Goal: Task Accomplishment & Management: Complete application form

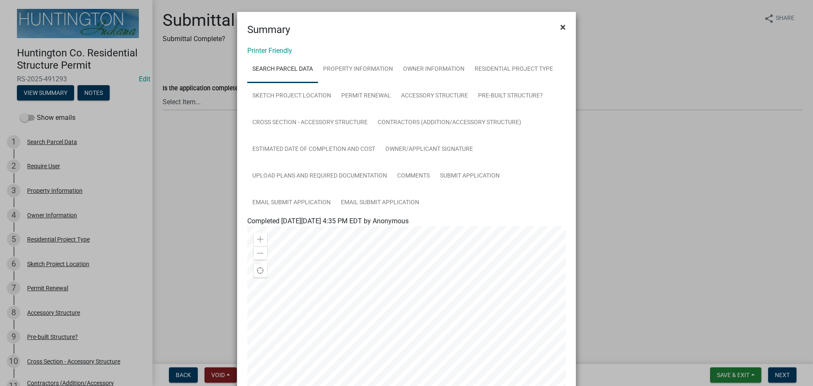
click at [560, 26] on span "×" at bounding box center [563, 27] width 6 height 12
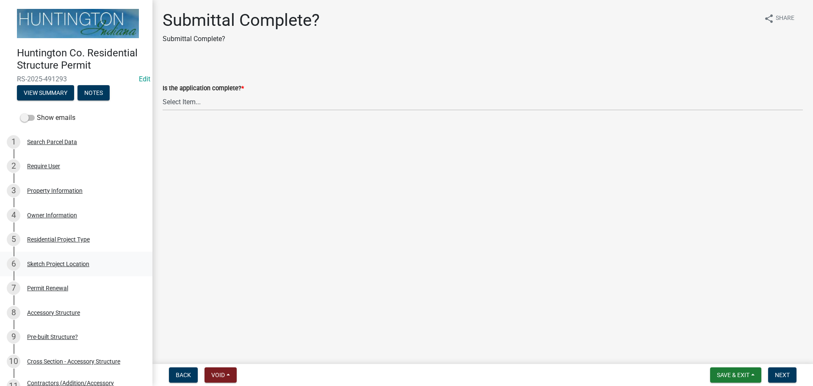
click at [48, 257] on div "6 Sketch Project Location" at bounding box center [73, 264] width 132 height 14
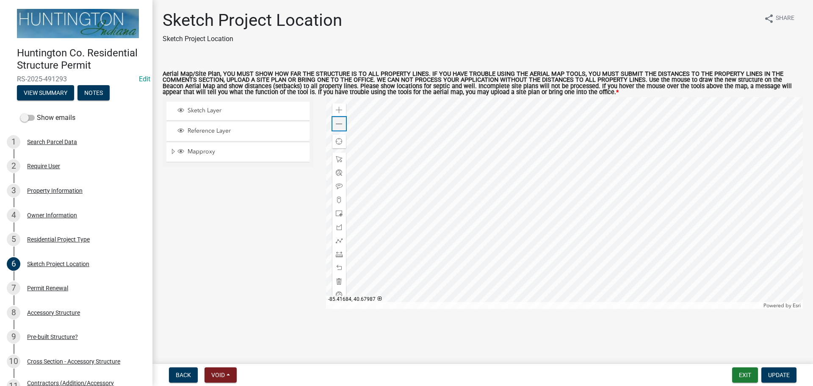
click at [337, 124] on span at bounding box center [339, 124] width 7 height 7
click at [585, 240] on div at bounding box center [564, 203] width 477 height 212
click at [335, 251] on div at bounding box center [339, 254] width 14 height 14
click at [541, 150] on div at bounding box center [564, 203] width 477 height 212
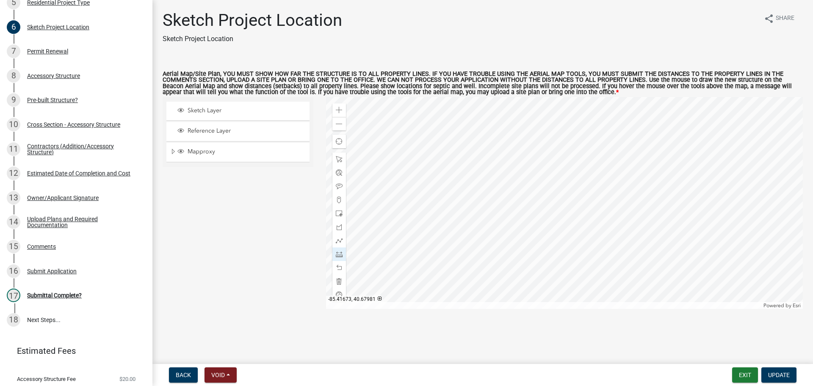
scroll to position [260, 0]
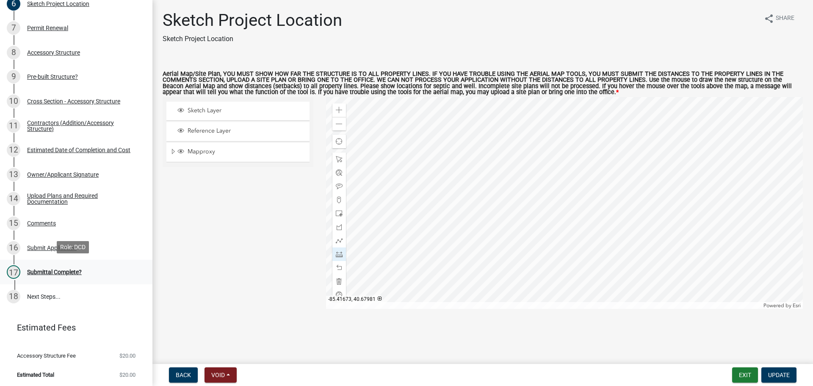
click at [50, 266] on div "17 Submittal Complete?" at bounding box center [73, 272] width 132 height 14
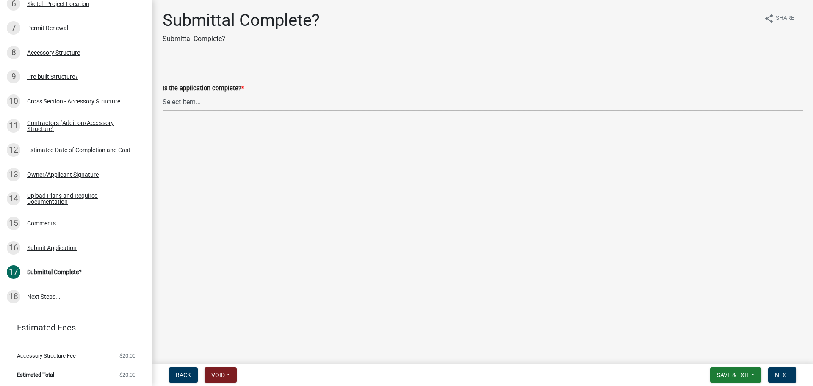
drag, startPoint x: 189, startPoint y: 103, endPoint x: 187, endPoint y: 109, distance: 6.6
click at [189, 103] on select "Select Item... Yes No" at bounding box center [483, 101] width 640 height 17
click at [163, 93] on select "Select Item... Yes No" at bounding box center [483, 101] width 640 height 17
select select "7990632e-f909-4443-8832-e8f1fe700ef3"
click at [783, 375] on span "Next" at bounding box center [782, 374] width 15 height 7
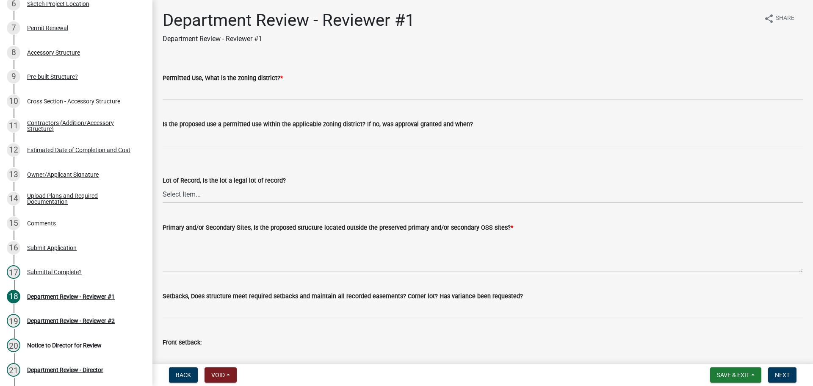
scroll to position [479, 0]
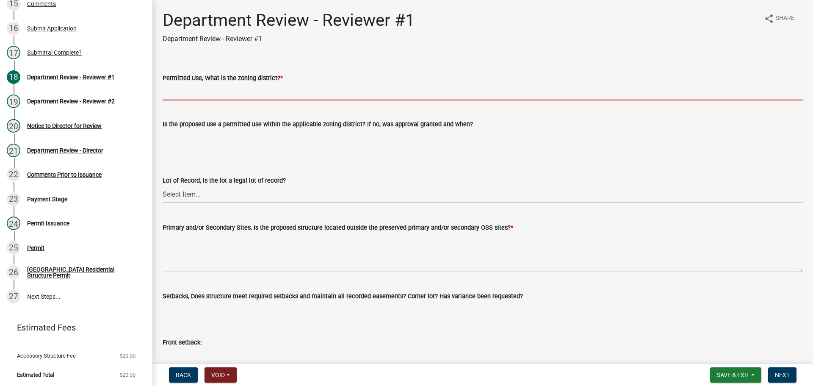
click at [180, 93] on input "Permitted Use, What is the zoning district? *" at bounding box center [483, 91] width 640 height 17
type input "R-4"
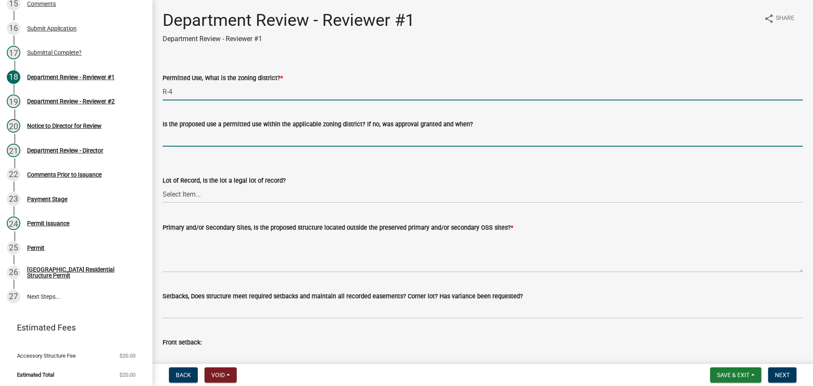
drag, startPoint x: 201, startPoint y: 140, endPoint x: 204, endPoint y: 146, distance: 7.0
click at [201, 140] on input "Is the proposed use a permitted use within the applicable zoning district? If n…" at bounding box center [483, 137] width 640 height 17
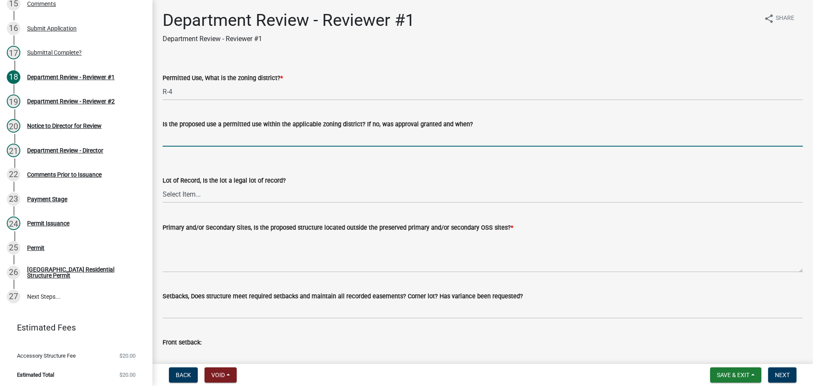
type input "yes"
click at [188, 196] on select "Select Item... Yes No" at bounding box center [483, 193] width 640 height 17
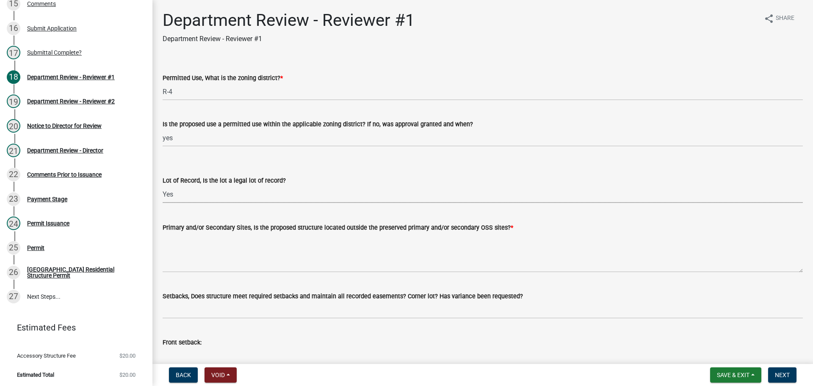
click at [163, 185] on select "Select Item... Yes No" at bounding box center [483, 193] width 640 height 17
select select "2b50337a-1d1c-4f6e-b6b1-3d95564f7ff5"
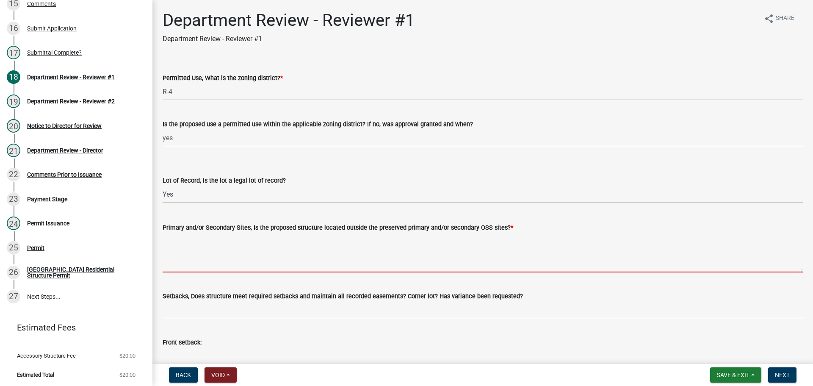
click at [180, 245] on textarea "Primary and/or Secondary Sites, Is the proposed structure located outside the p…" at bounding box center [483, 252] width 640 height 40
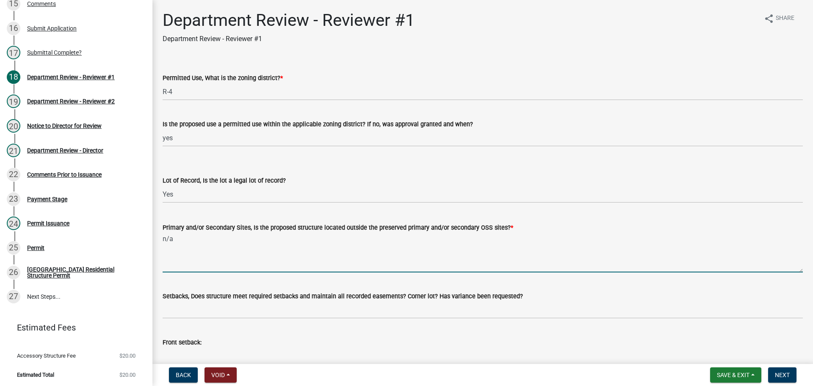
type textarea "n/a"
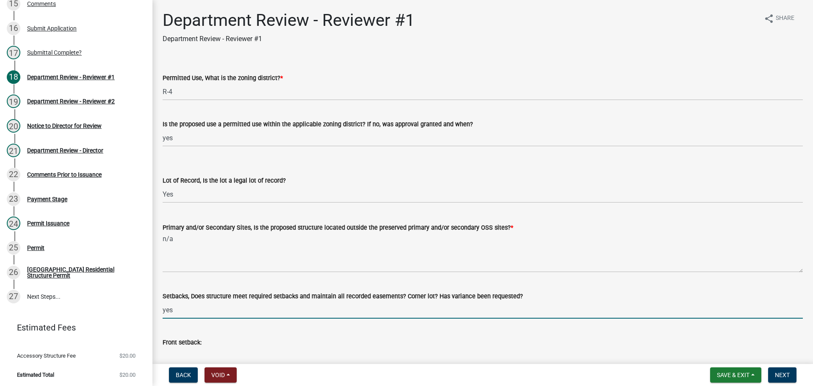
drag, startPoint x: 165, startPoint y: 313, endPoint x: 160, endPoint y: 334, distance: 20.8
click at [165, 314] on input "yes" at bounding box center [483, 309] width 640 height 17
type input "yes"
click at [161, 345] on div "Front setback:" at bounding box center [482, 344] width 653 height 39
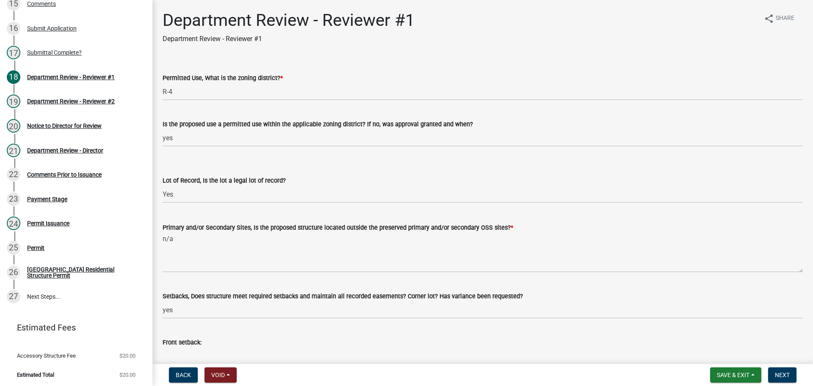
click at [163, 351] on input "Front setback:" at bounding box center [483, 355] width 640 height 17
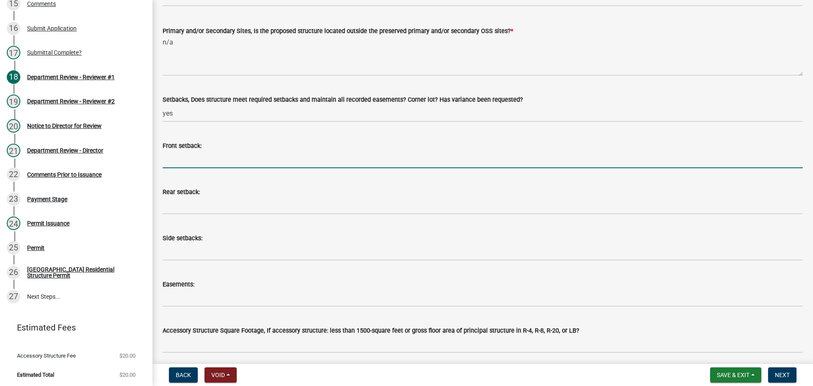
scroll to position [212, 0]
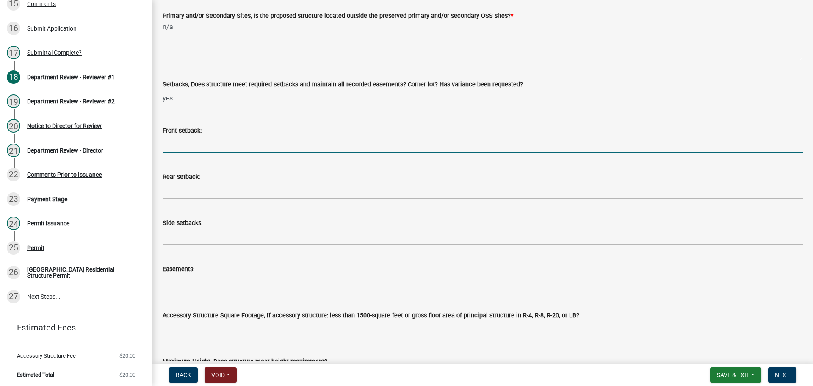
click at [183, 150] on input "Front setback:" at bounding box center [483, 143] width 640 height 17
type input "31'"
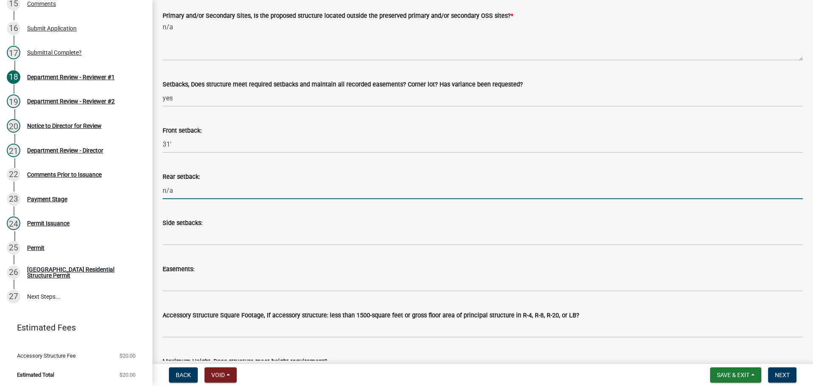
type input "n/a"
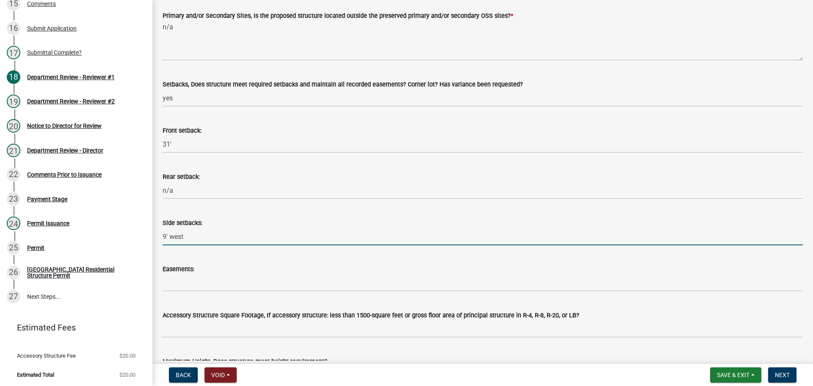
type input "9' west"
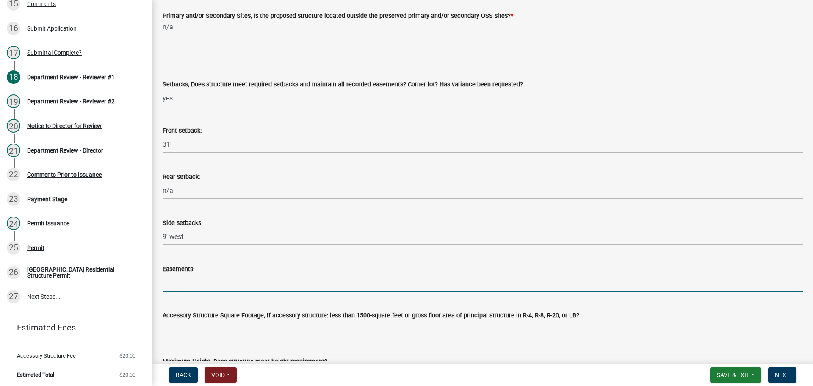
click at [193, 282] on input "Easements:" at bounding box center [483, 282] width 640 height 17
type input "n/a"
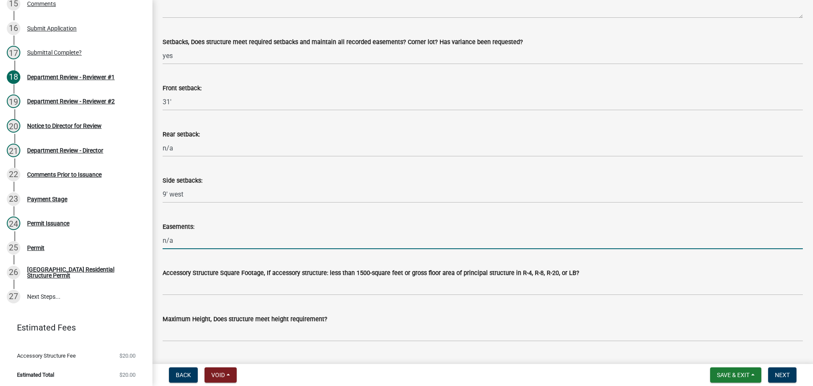
scroll to position [423, 0]
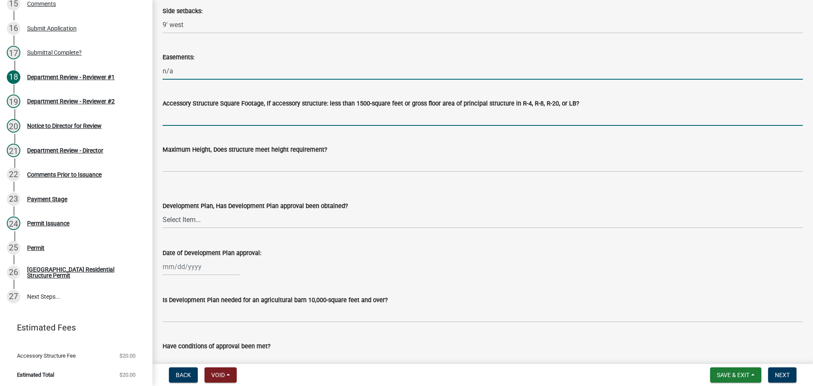
click at [197, 111] on input "Accessory Structure Square Footage, If accessory structure: less than 1500-squa…" at bounding box center [483, 116] width 640 height 17
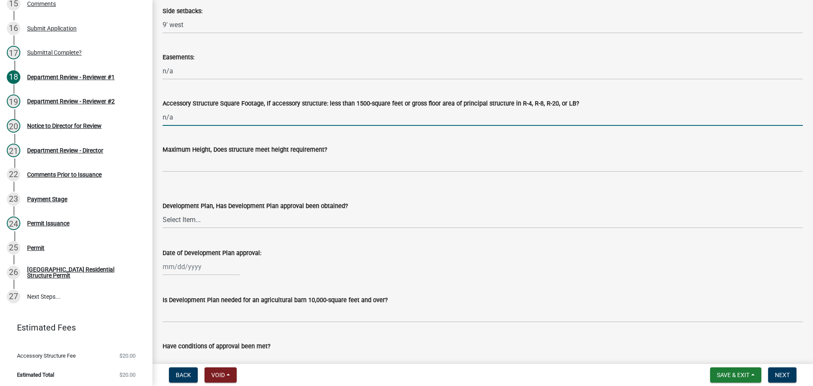
drag, startPoint x: 206, startPoint y: 113, endPoint x: 152, endPoint y: 120, distance: 54.2
click at [152, 120] on div "Huntington Co. Residential Structure Permit RS-2025-491293 Edit View Summary No…" at bounding box center [406, 193] width 813 height 386
type input "yes"
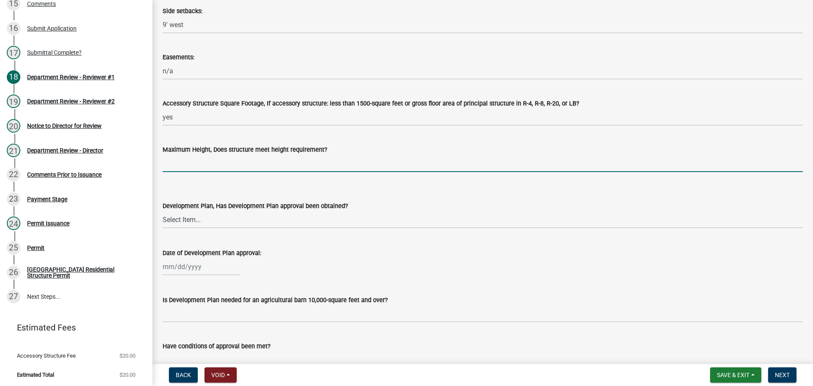
click at [175, 161] on input "Maximum Height, Does structure meet height requirement?" at bounding box center [483, 162] width 640 height 17
type input "yes"
click at [195, 212] on select "Select Item... Yes No N/A" at bounding box center [483, 219] width 640 height 17
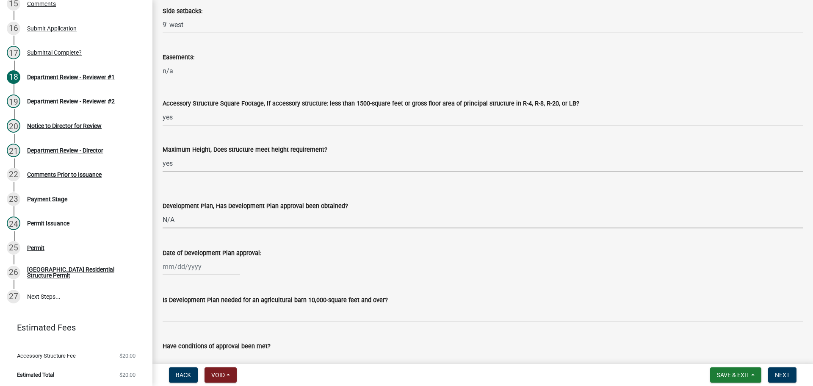
click at [163, 211] on select "Select Item... Yes No N/A" at bounding box center [483, 219] width 640 height 17
select select "674b3438-44d1-433f-a18e-9a900d807566"
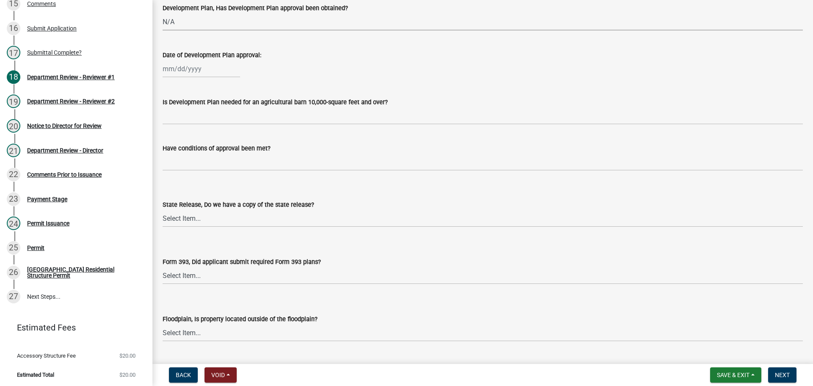
scroll to position [635, 0]
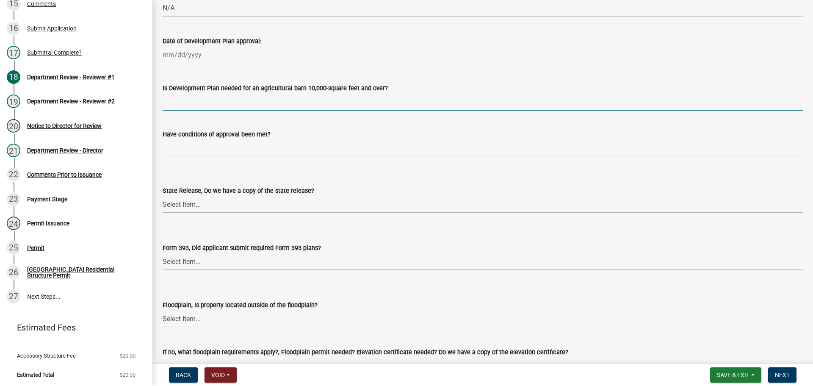
drag, startPoint x: 186, startPoint y: 107, endPoint x: 199, endPoint y: 111, distance: 14.1
click at [186, 107] on input "Is Development Plan needed for an agricultural barn 10,000-square feet and over?" at bounding box center [483, 101] width 640 height 17
type input "n/a"
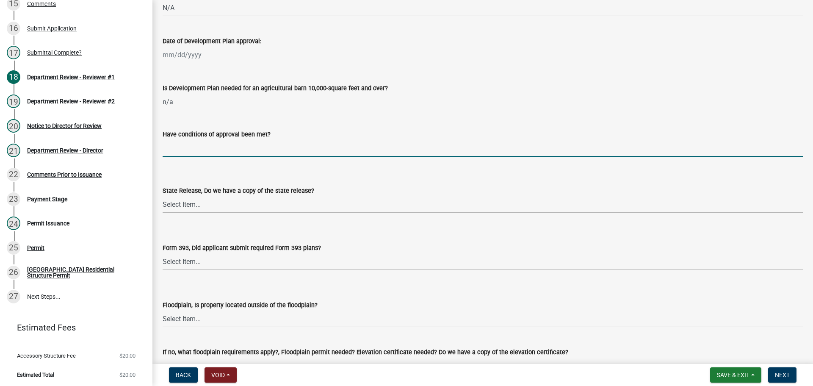
drag, startPoint x: 221, startPoint y: 146, endPoint x: 224, endPoint y: 156, distance: 9.8
click at [221, 146] on input "Have conditions of approval been met?" at bounding box center [483, 147] width 640 height 17
type input "n/a"
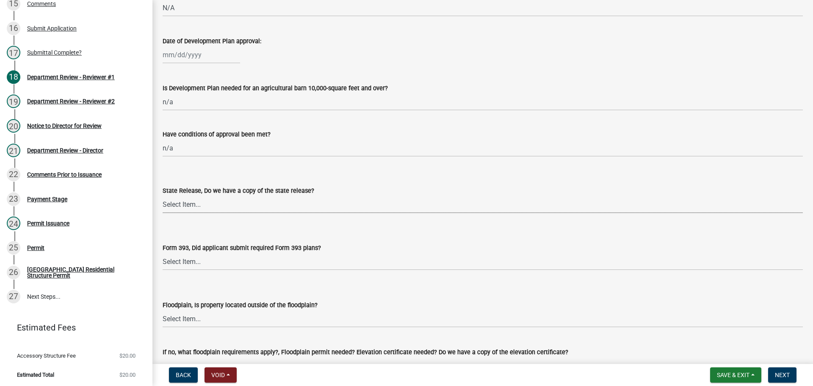
click at [201, 202] on select "Select Item... Yes No N/A" at bounding box center [483, 204] width 640 height 17
click at [163, 196] on select "Select Item... Yes No N/A" at bounding box center [483, 204] width 640 height 17
select select "d625d8e2-c016-4fa4-b697-cc01dbb75373"
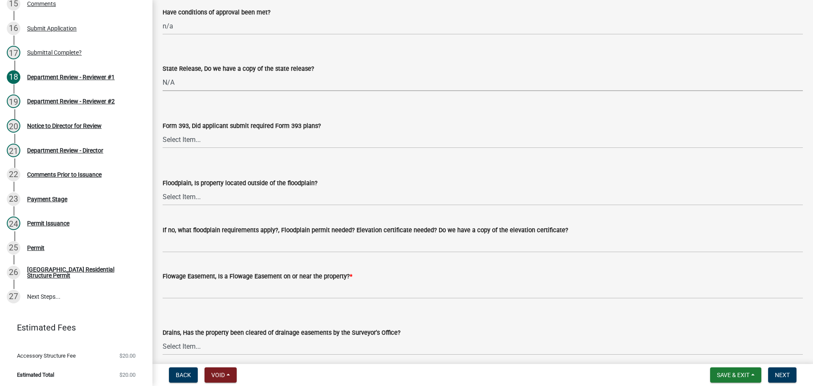
scroll to position [762, 0]
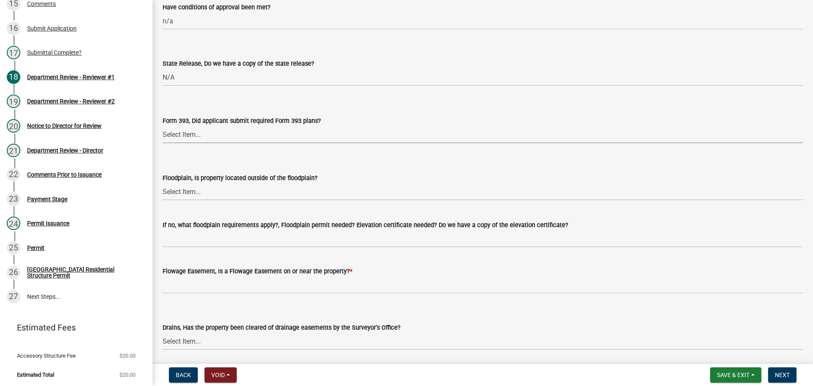
click at [191, 140] on select "Select Item... Yes No N/A" at bounding box center [483, 134] width 640 height 17
click at [163, 126] on select "Select Item... Yes No N/A" at bounding box center [483, 134] width 640 height 17
select select "220652cf-f23d-4527-9188-e71e6281c1f5"
click at [184, 196] on select "Select Item... Yes No" at bounding box center [483, 191] width 640 height 17
click at [163, 183] on select "Select Item... Yes No" at bounding box center [483, 191] width 640 height 17
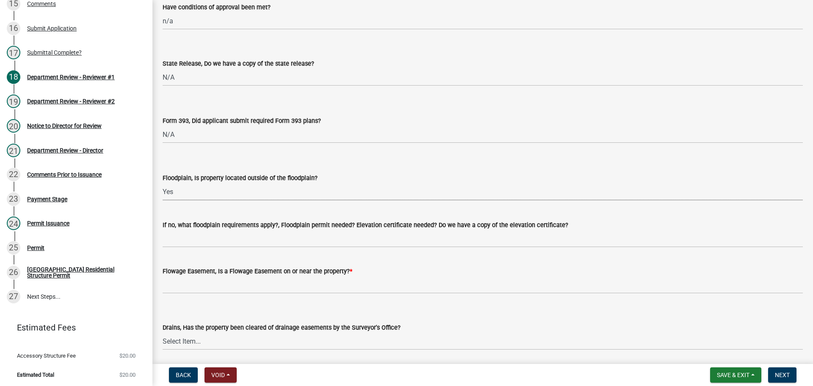
select select "5ad78b45-2880-474c-97ef-2440aa75ee84"
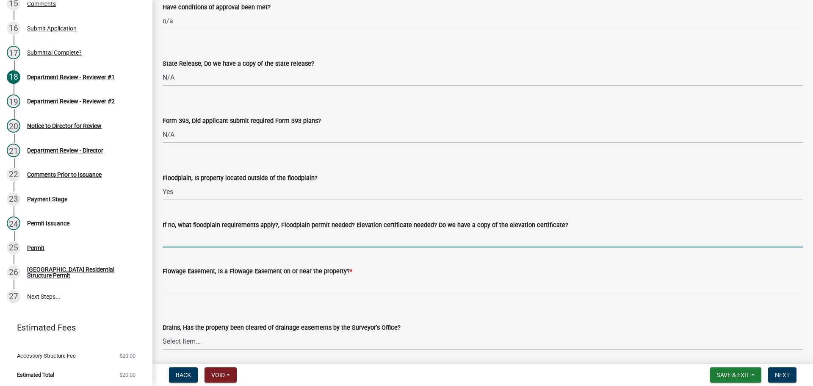
click at [182, 235] on input "If no, what floodplain requirements apply?, Floodplain permit needed? Elevation…" at bounding box center [483, 238] width 640 height 17
type input "n/a"
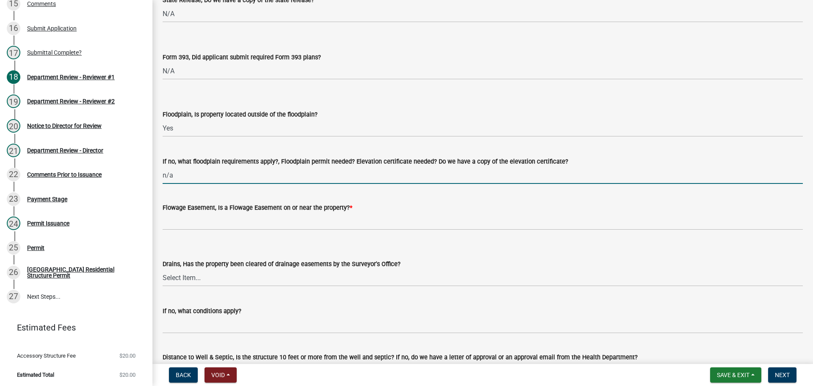
scroll to position [931, 0]
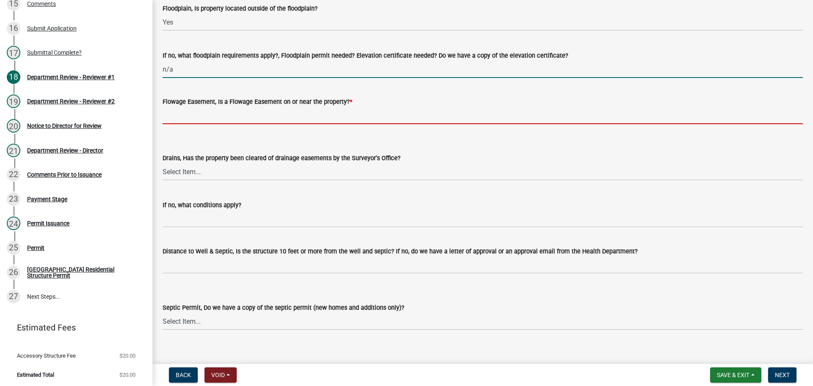
click at [180, 117] on input "Flowage Easement, Is a Flowage Easement on or near the property? *" at bounding box center [483, 115] width 640 height 17
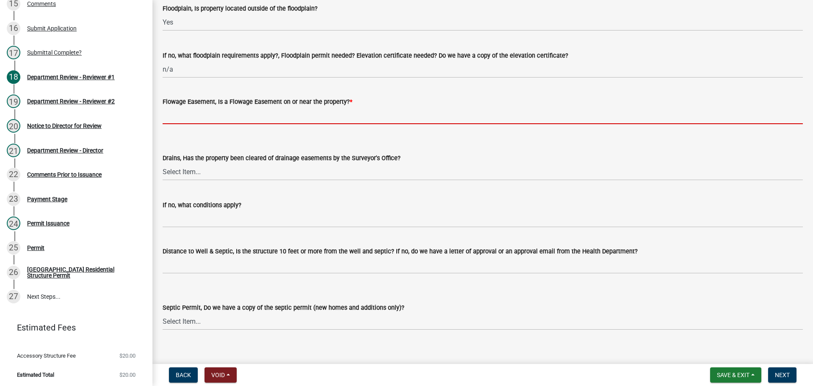
type input "no"
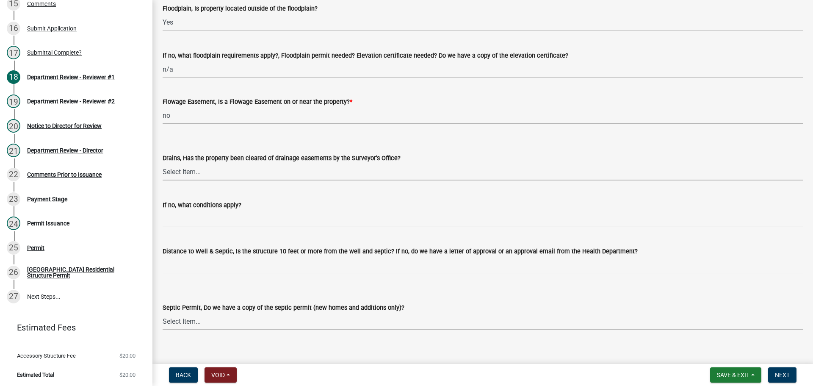
click at [191, 167] on select "Select Item... Yes No" at bounding box center [483, 171] width 640 height 17
click at [163, 163] on select "Select Item... Yes No" at bounding box center [483, 171] width 640 height 17
select select "aa299abd-59e4-4841-82bd-632f03f187ef"
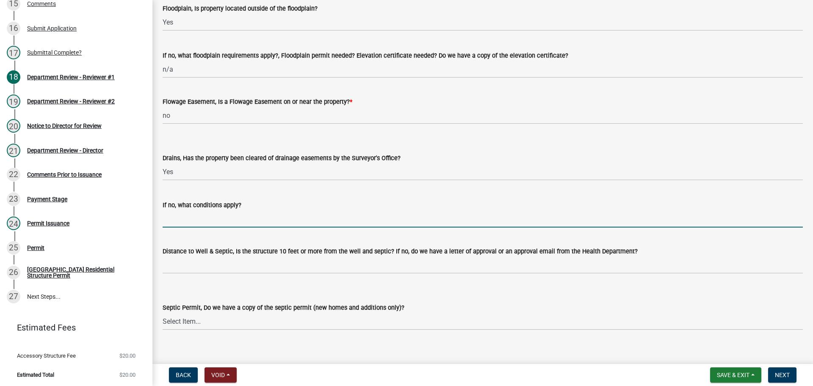
drag, startPoint x: 188, startPoint y: 211, endPoint x: 199, endPoint y: 219, distance: 13.4
click at [187, 211] on input "If no, what conditions apply?" at bounding box center [483, 218] width 640 height 17
type input "n/a"
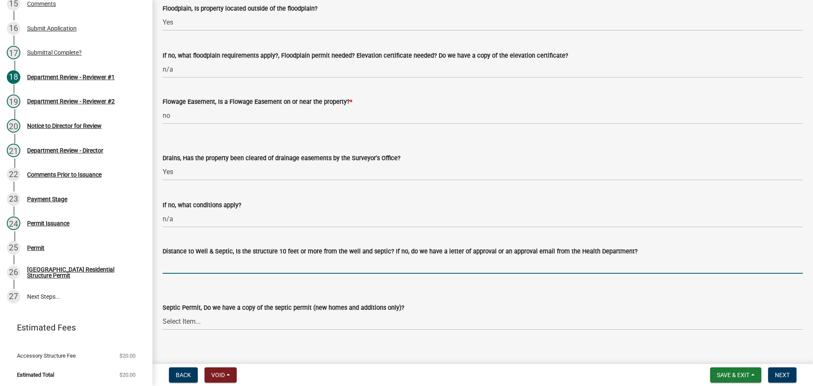
click at [224, 259] on input "Distance to Well & Septic, Is the structure 10 feet or more from the well and s…" at bounding box center [483, 264] width 640 height 17
type input "n/a town of Warren"
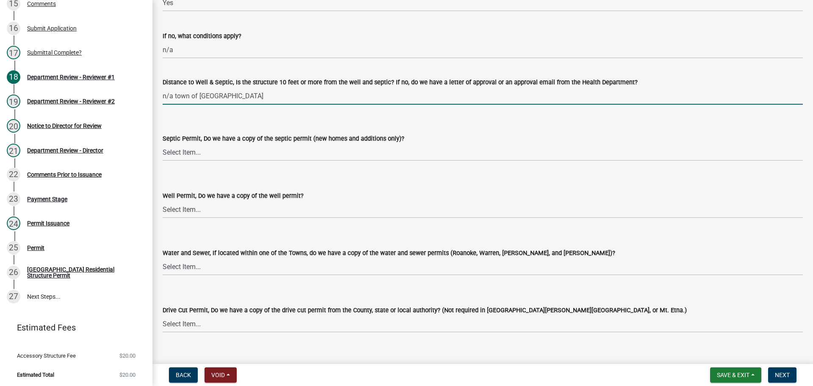
scroll to position [1100, 0]
click at [205, 151] on select "Select Item... Yes No N/A" at bounding box center [483, 151] width 640 height 17
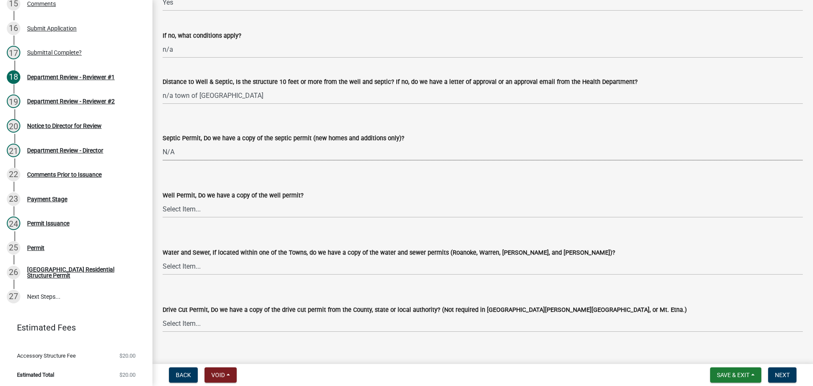
click at [163, 143] on select "Select Item... Yes No N/A" at bounding box center [483, 151] width 640 height 17
select select "9e915027-22d8-4398-b0f5-e3cf97d893e0"
click at [173, 205] on select "Select Item... Yes No N/A" at bounding box center [483, 208] width 640 height 17
click at [163, 200] on select "Select Item... Yes No N/A" at bounding box center [483, 208] width 640 height 17
select select "2c91b07e-37d9-4ec5-b504-47058404e578"
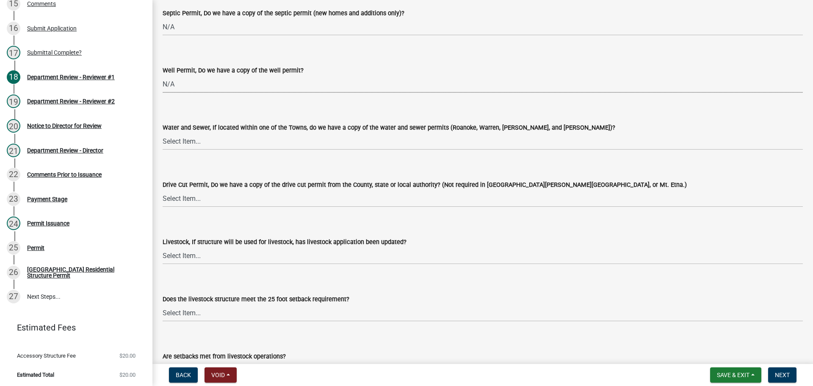
scroll to position [1227, 0]
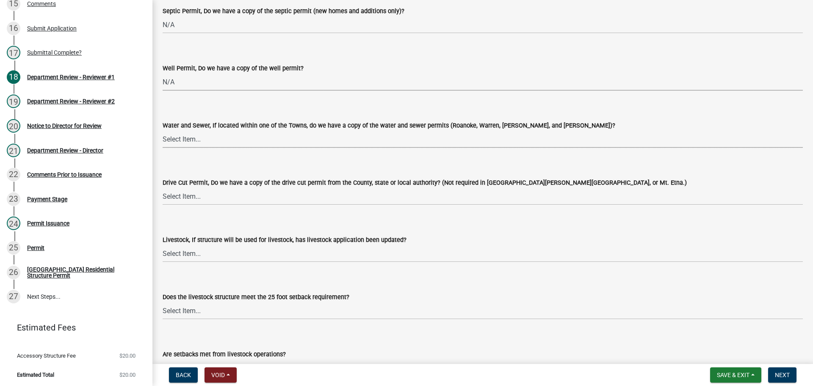
click at [175, 131] on select "Select Item... Yes No N/A" at bounding box center [483, 138] width 640 height 17
click at [163, 130] on select "Select Item... Yes No N/A" at bounding box center [483, 138] width 640 height 17
select select "d6bfa9ee-3bd9-4f2b-bea1-0bf2a35e48f8"
click at [173, 202] on select "Select Item... Yes No N/A" at bounding box center [483, 196] width 640 height 17
click at [163, 188] on select "Select Item... Yes No N/A" at bounding box center [483, 196] width 640 height 17
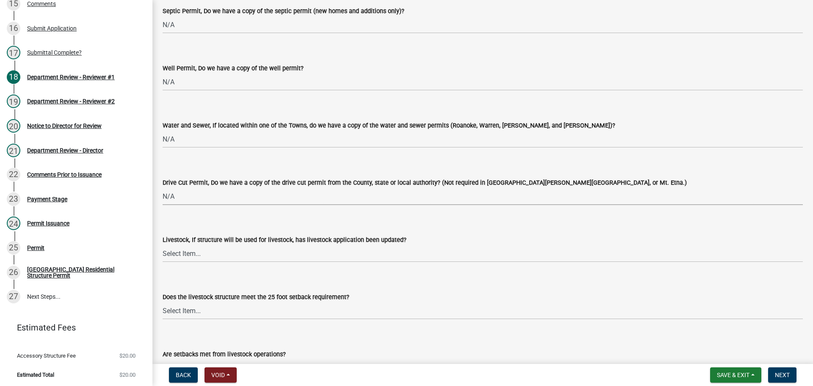
select select "e1967740-c41b-4de5-b294-b9bc371f9c7c"
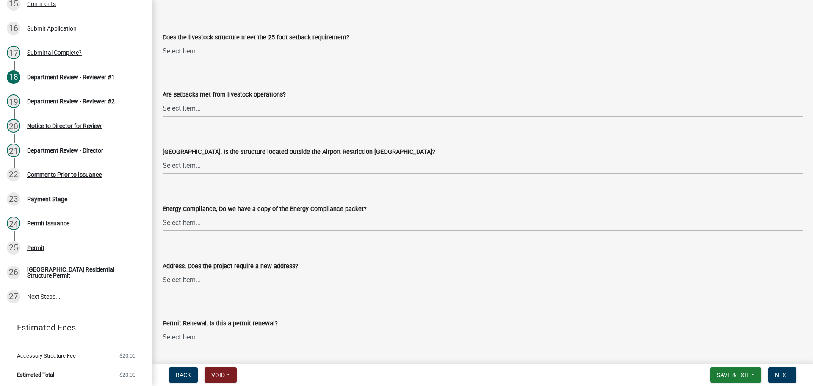
scroll to position [1566, 0]
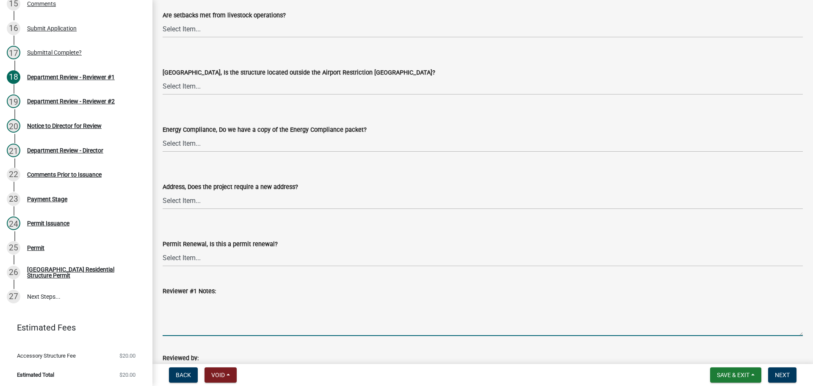
click at [187, 305] on textarea "Reviewer #1 Notes:" at bounding box center [483, 316] width 640 height 40
type textarea "Y"
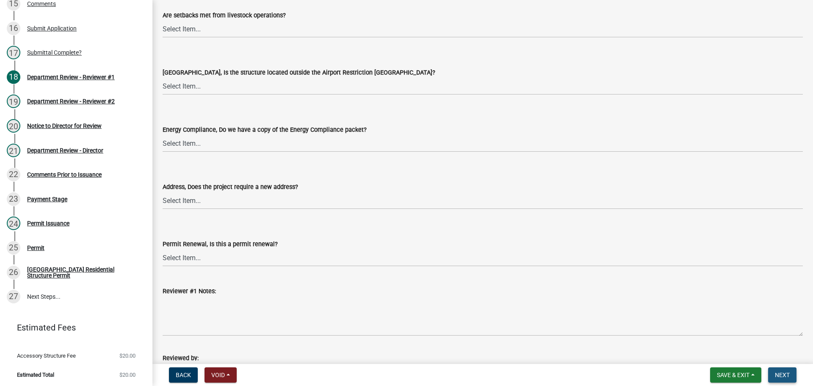
click at [785, 367] on button "Next" at bounding box center [782, 374] width 28 height 15
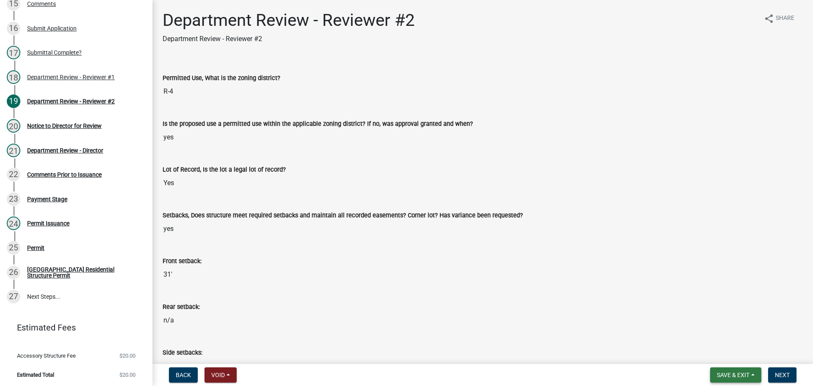
click at [728, 370] on button "Save & Exit" at bounding box center [735, 374] width 51 height 15
click at [718, 353] on button "Save & Exit" at bounding box center [727, 352] width 68 height 20
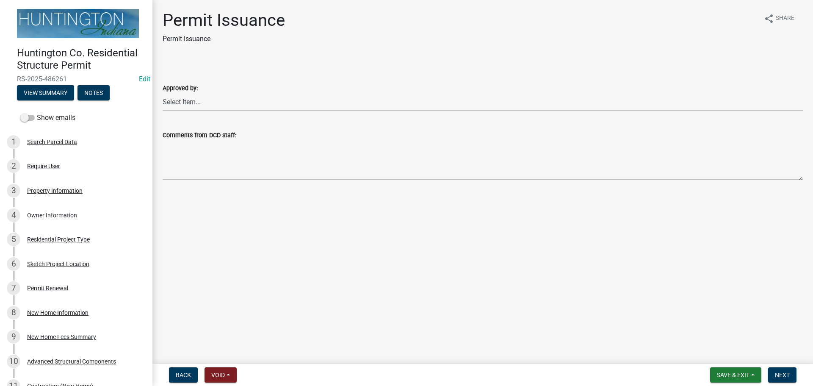
click at [218, 100] on select "Select Item... [PERSON_NAME] [PERSON_NAME] [PERSON_NAME] [PERSON_NAME]" at bounding box center [483, 101] width 640 height 17
click at [163, 93] on select "Select Item... [PERSON_NAME] [PERSON_NAME] [PERSON_NAME] [PERSON_NAME]" at bounding box center [483, 101] width 640 height 17
select select "cc8bb435-ea07-44aa-b5a4-aff1abb1e5ec"
click at [776, 369] on button "Next" at bounding box center [782, 374] width 28 height 15
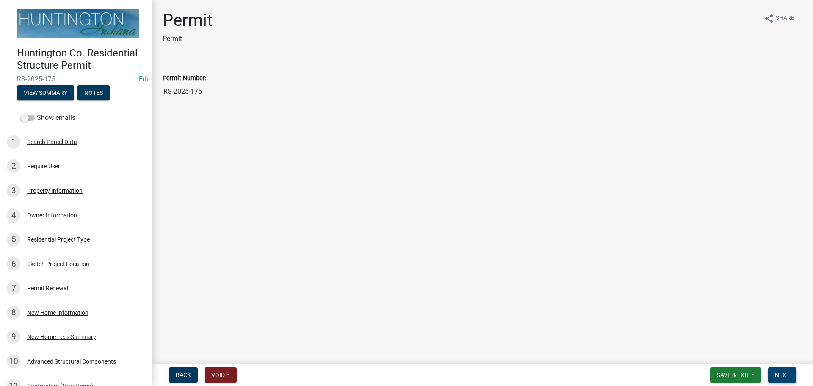
click at [783, 368] on button "Next" at bounding box center [782, 374] width 28 height 15
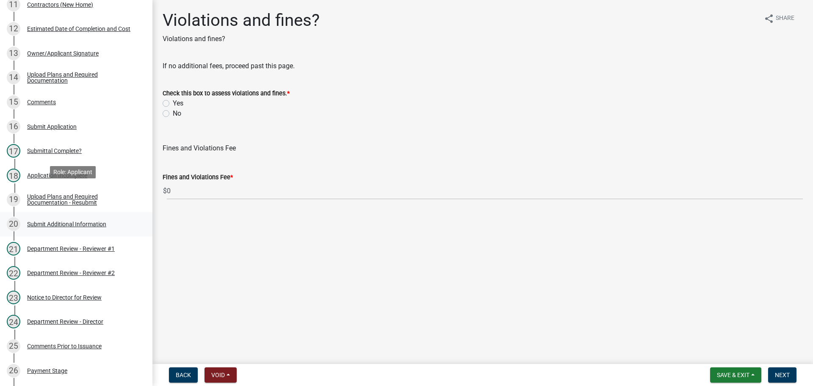
scroll to position [577, 0]
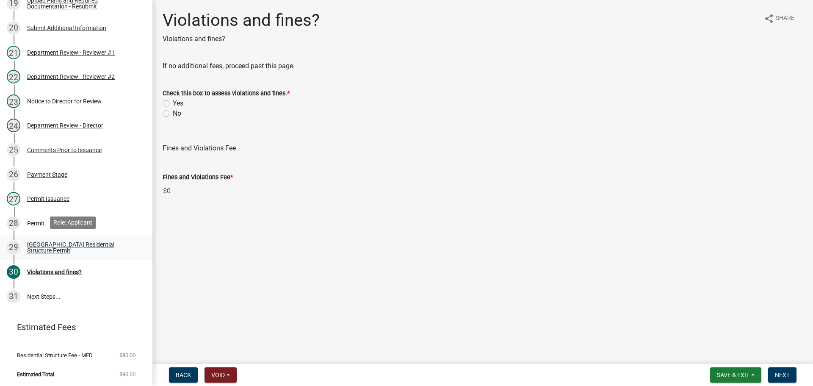
click at [58, 241] on div "[GEOGRAPHIC_DATA] Residential Structure Permit" at bounding box center [83, 247] width 112 height 12
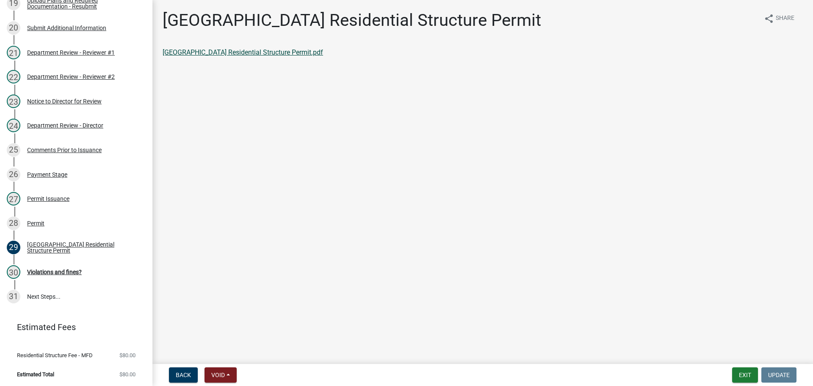
click at [217, 49] on link "Huntington County Residential Structure Permit.pdf" at bounding box center [243, 52] width 160 height 8
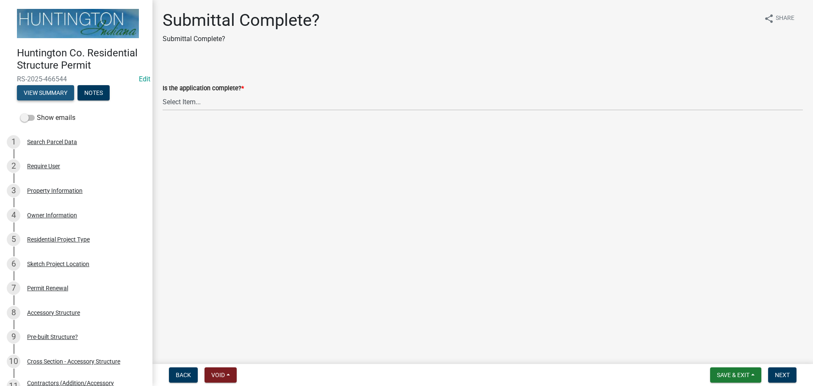
click at [55, 89] on button "View Summary" at bounding box center [45, 92] width 57 height 15
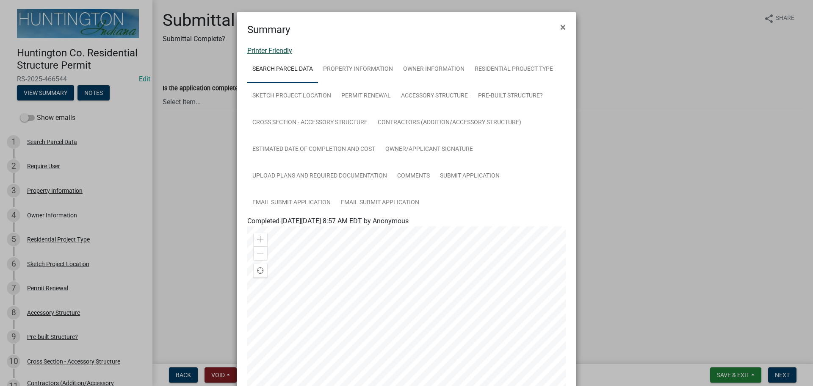
click at [270, 49] on link "Printer Friendly" at bounding box center [269, 51] width 45 height 8
click at [560, 27] on span "×" at bounding box center [563, 27] width 6 height 12
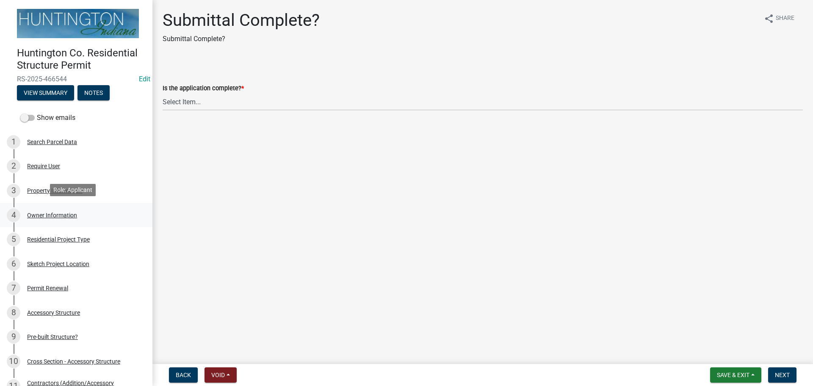
click at [64, 208] on div "4 Owner Information" at bounding box center [73, 215] width 132 height 14
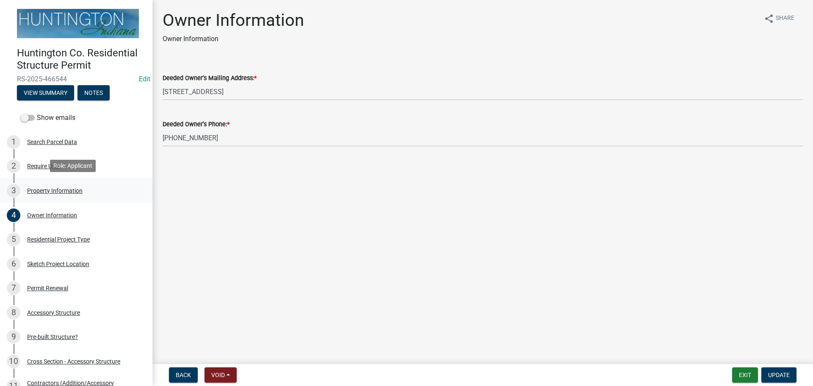
click at [41, 192] on div "Property Information" at bounding box center [54, 191] width 55 height 6
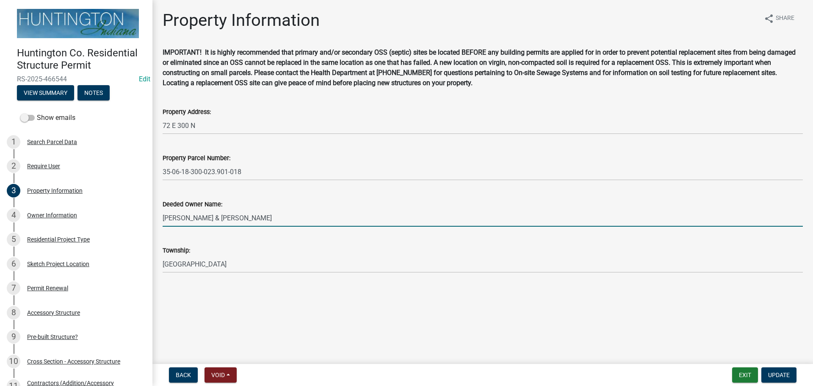
drag, startPoint x: 291, startPoint y: 216, endPoint x: 156, endPoint y: 213, distance: 135.5
click at [156, 213] on div "Property Information share Share IMPORTANT! It is highly recommended that prima…" at bounding box center [482, 148] width 660 height 277
type input "J"
type input "[PERSON_NAME] and [PERSON_NAME]"
click at [792, 374] on button "Update" at bounding box center [778, 374] width 35 height 15
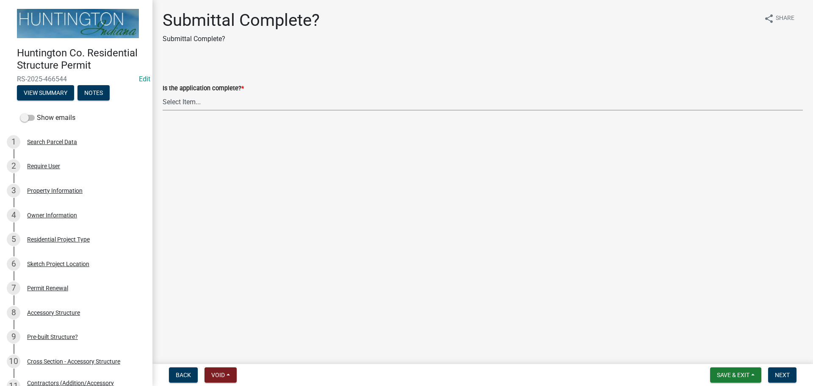
click at [179, 97] on select "Select Item... Yes No" at bounding box center [483, 101] width 640 height 17
click at [163, 93] on select "Select Item... Yes No" at bounding box center [483, 101] width 640 height 17
select select "7990632e-f909-4443-8832-e8f1fe700ef3"
click at [780, 373] on span "Next" at bounding box center [782, 374] width 15 height 7
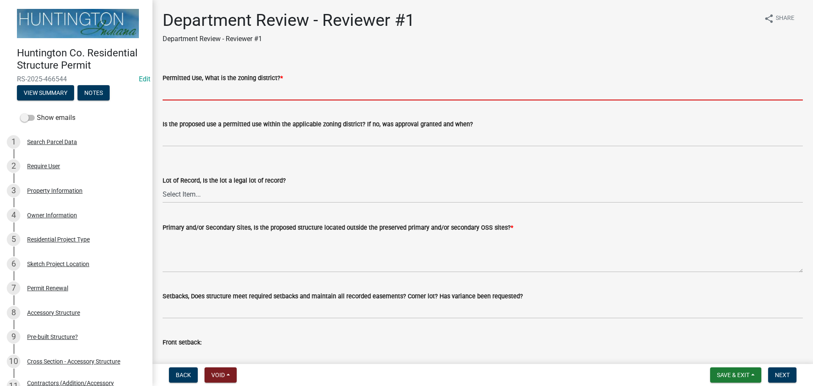
click at [267, 88] on input "Permitted Use, What is the zoning district? *" at bounding box center [483, 91] width 640 height 17
type input "Ag"
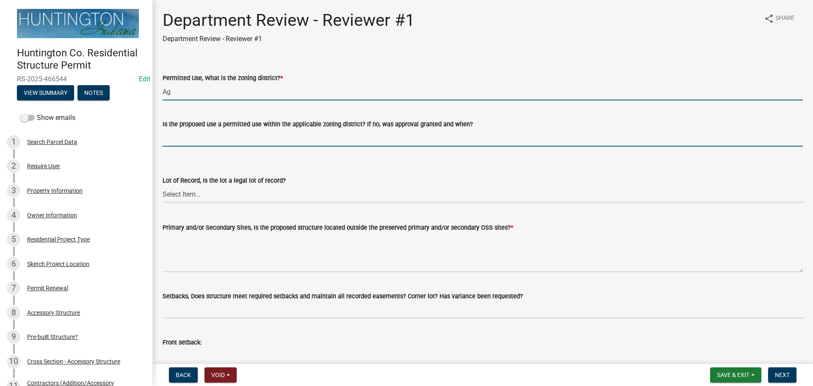
click at [215, 140] on input "Is the proposed use a permitted use within the applicable zoning district? If n…" at bounding box center [483, 137] width 640 height 17
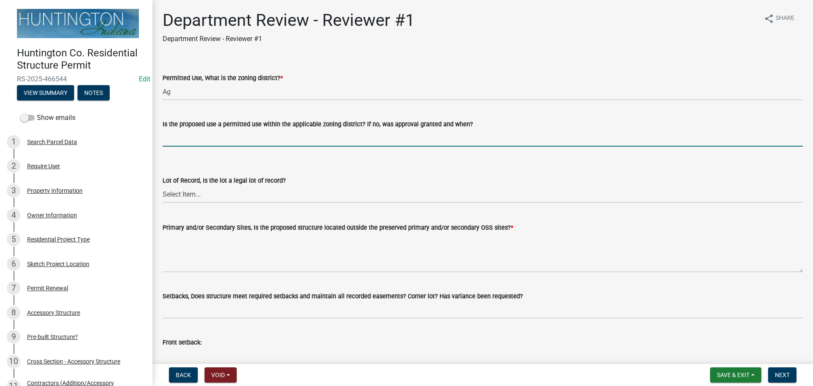
type input "yes"
drag, startPoint x: 205, startPoint y: 188, endPoint x: 201, endPoint y: 202, distance: 14.9
click at [205, 188] on select "Select Item... Yes No" at bounding box center [483, 193] width 640 height 17
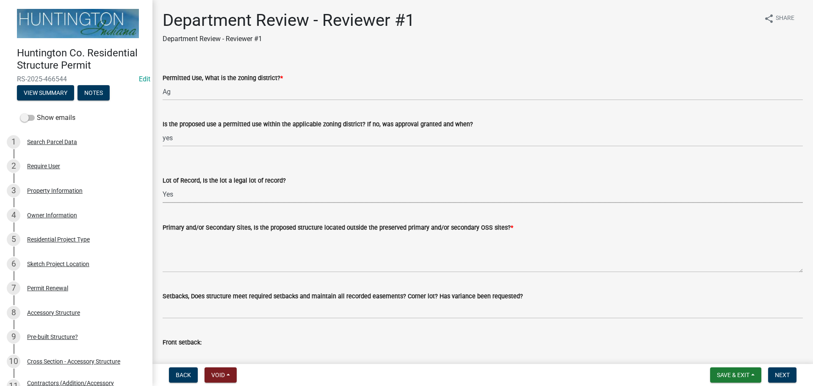
click at [163, 185] on select "Select Item... Yes No" at bounding box center [483, 193] width 640 height 17
select select "2b50337a-1d1c-4f6e-b6b1-3d95564f7ff5"
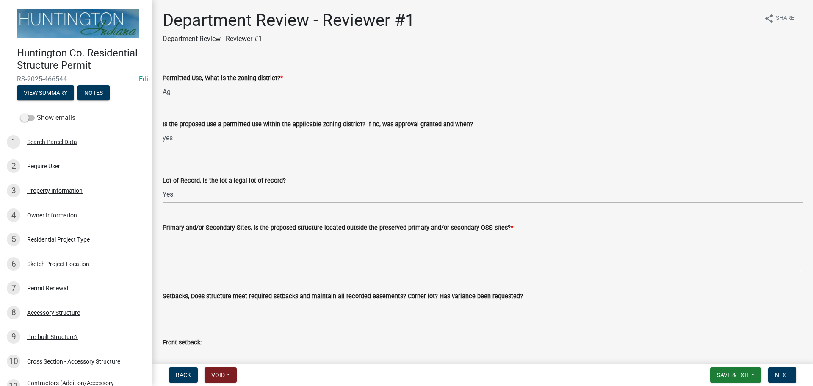
click at [181, 256] on textarea "Primary and/or Secondary Sites, Is the proposed structure located outside the p…" at bounding box center [483, 252] width 640 height 40
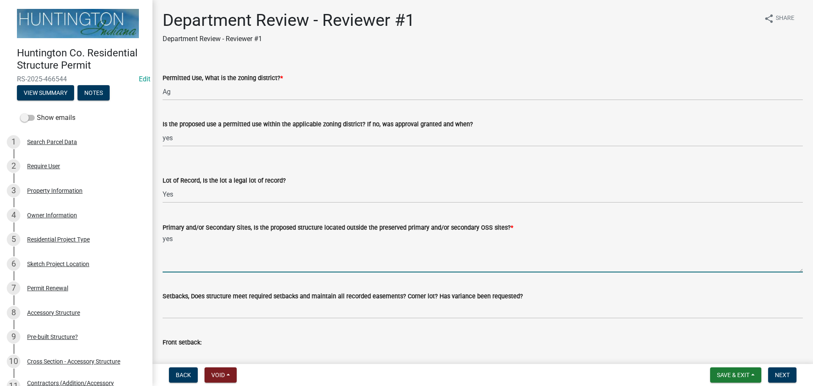
type textarea "yes"
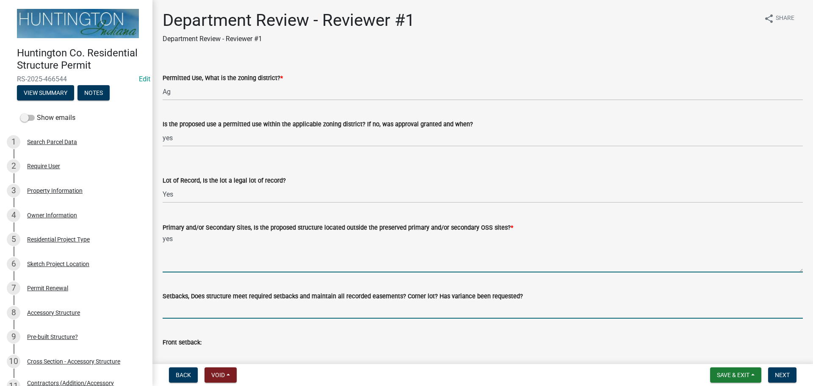
click at [182, 314] on input "Setbacks, Does structure meet required setbacks and maintain all recorded easem…" at bounding box center [483, 309] width 640 height 17
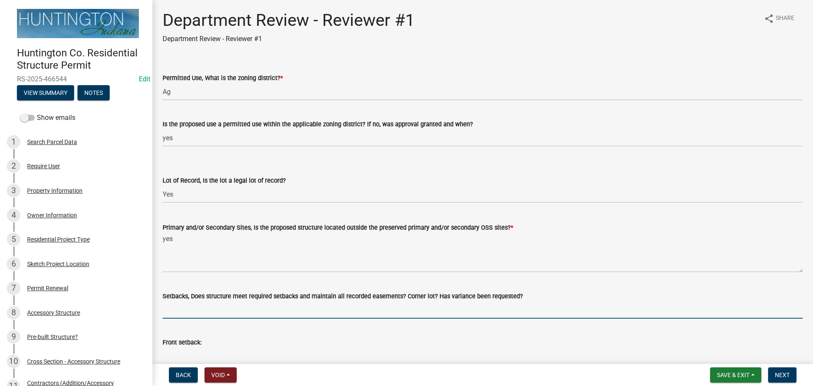
type input "yes"
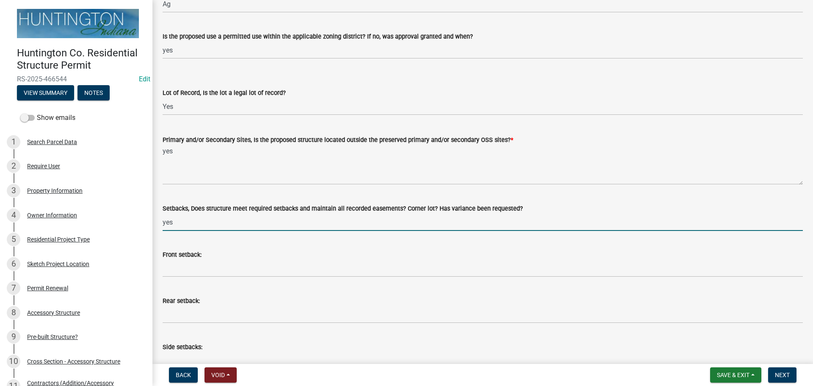
scroll to position [212, 0]
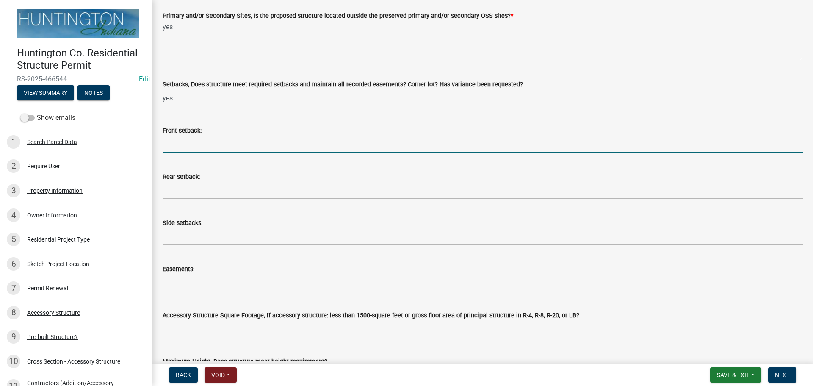
click at [195, 146] on input "Front setback:" at bounding box center [483, 143] width 640 height 17
type input "222'"
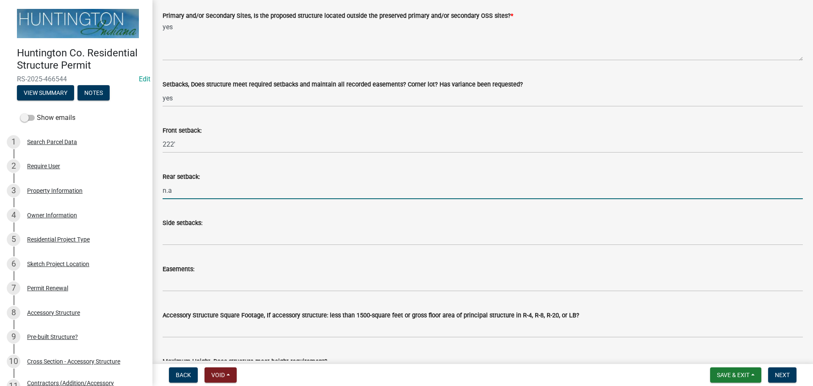
type input "n.a"
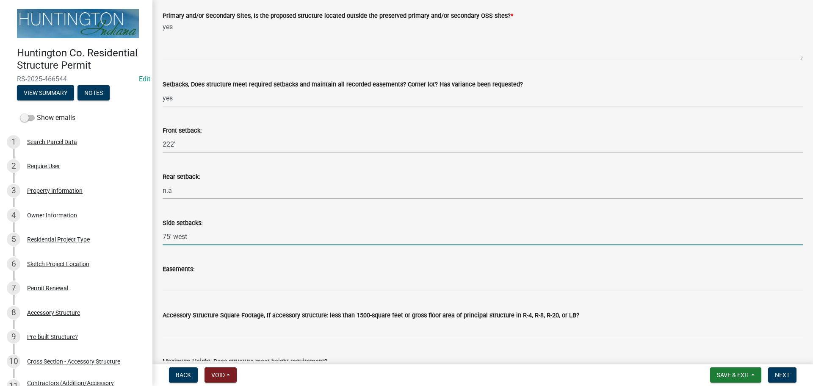
type input "75' west"
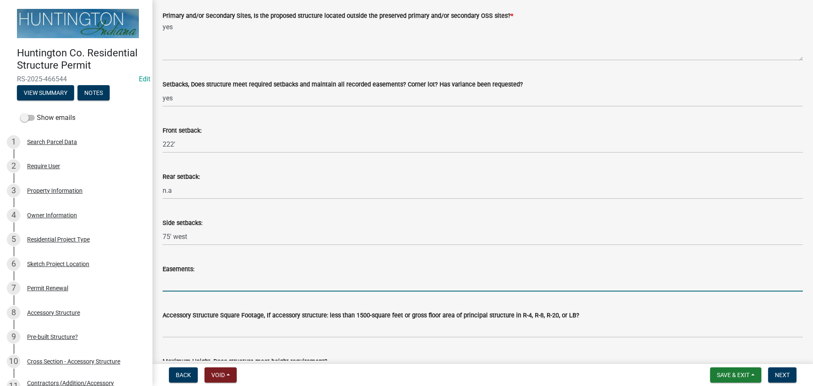
drag, startPoint x: 199, startPoint y: 288, endPoint x: 213, endPoint y: 273, distance: 20.1
click at [199, 288] on input "Easements:" at bounding box center [483, 282] width 640 height 17
type input "n/a"
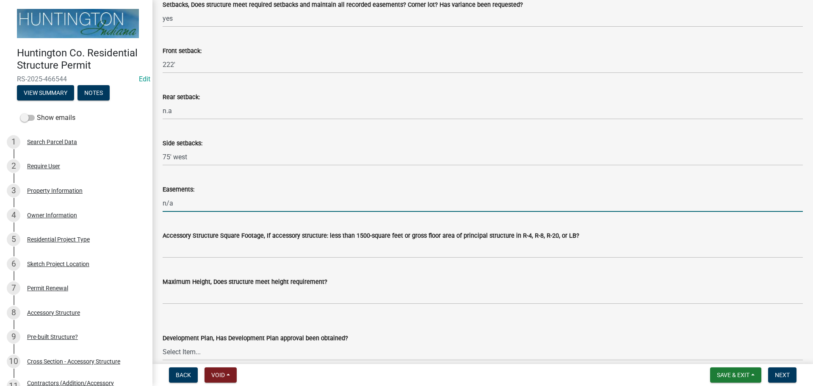
scroll to position [381, 0]
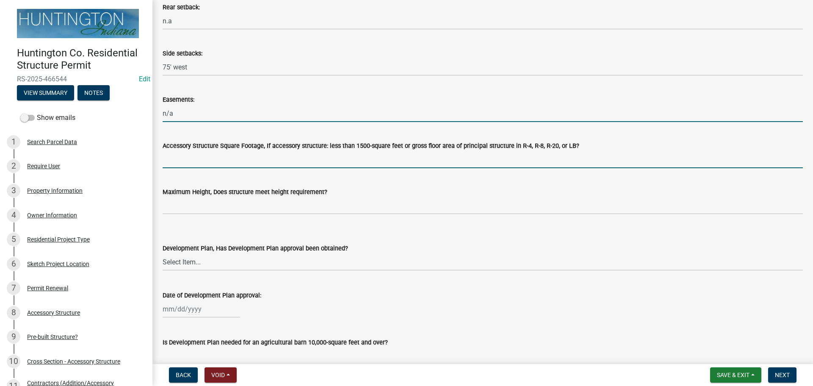
click at [220, 157] on input "Accessory Structure Square Footage, If accessory structure: less than 1500-squa…" at bounding box center [483, 159] width 640 height 17
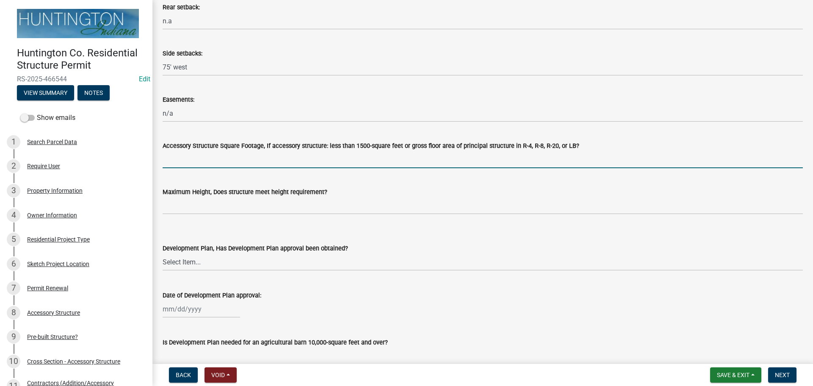
type input "n/a"
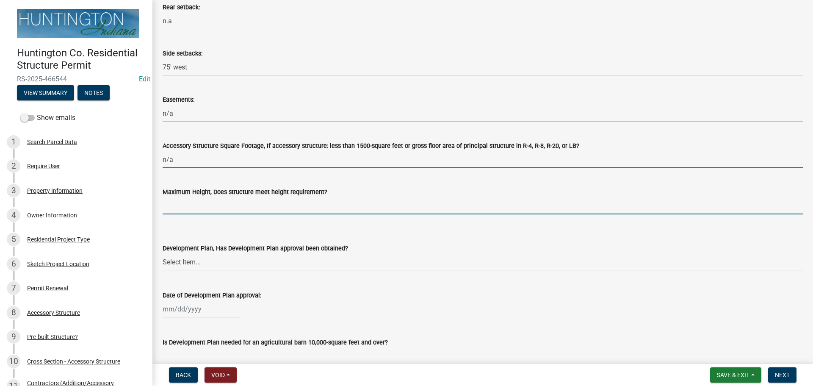
click at [197, 206] on input "Maximum Height, Does structure meet height requirement?" at bounding box center [483, 205] width 640 height 17
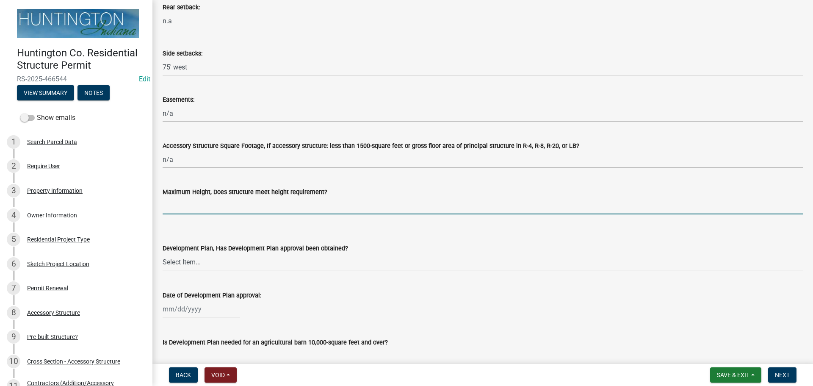
type input "yes"
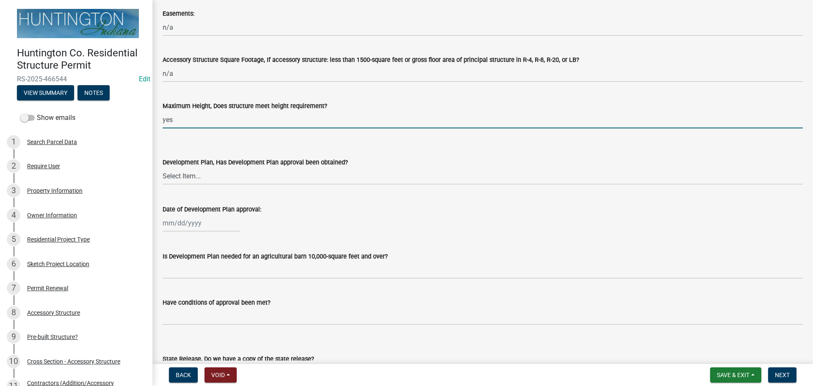
scroll to position [550, 0]
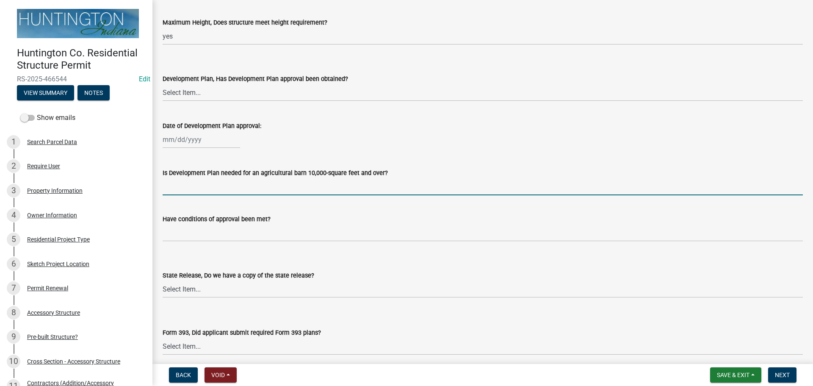
click at [194, 191] on input "Is Development Plan needed for an agricultural barn 10,000-square feet and over?" at bounding box center [483, 186] width 640 height 17
type input "n/a"
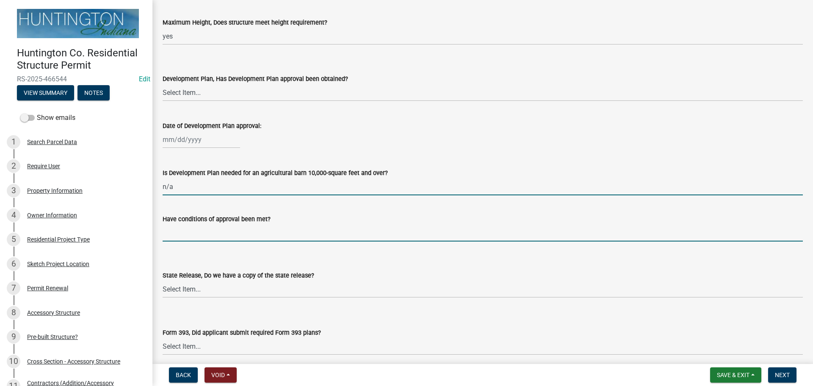
click at [202, 233] on input "Have conditions of approval been met?" at bounding box center [483, 232] width 640 height 17
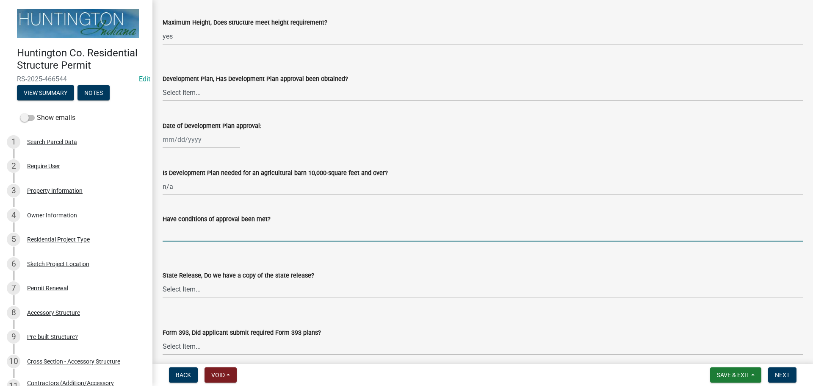
type input "n/a"
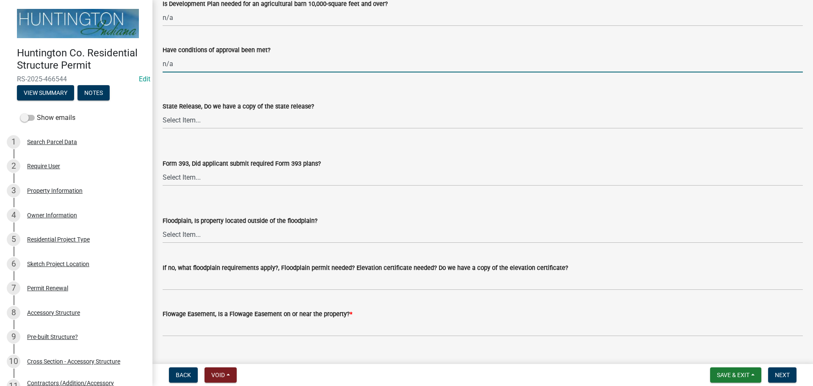
scroll to position [720, 0]
click at [191, 130] on wm-data-entity-input "State Release, Do we have a copy of the state release? Select Item... Yes No N/A" at bounding box center [483, 107] width 640 height 57
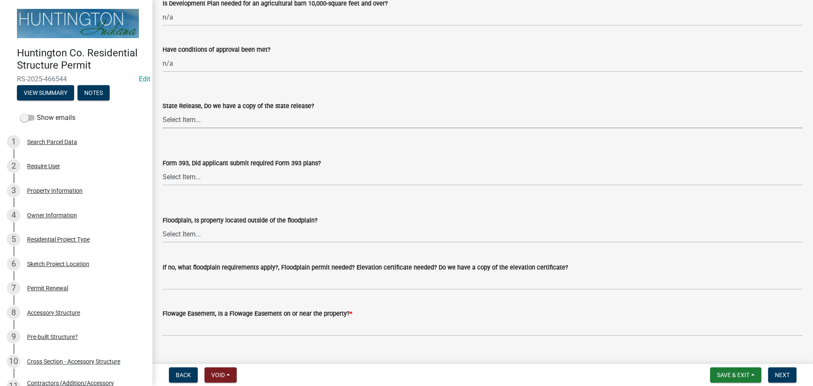
click at [183, 113] on select "Select Item... Yes No N/A" at bounding box center [483, 119] width 640 height 17
click at [163, 111] on select "Select Item... Yes No N/A" at bounding box center [483, 119] width 640 height 17
select select "d625d8e2-c016-4fa4-b697-cc01dbb75373"
drag, startPoint x: 179, startPoint y: 177, endPoint x: 179, endPoint y: 182, distance: 5.1
click at [179, 177] on select "Select Item... Yes No N/A" at bounding box center [483, 176] width 640 height 17
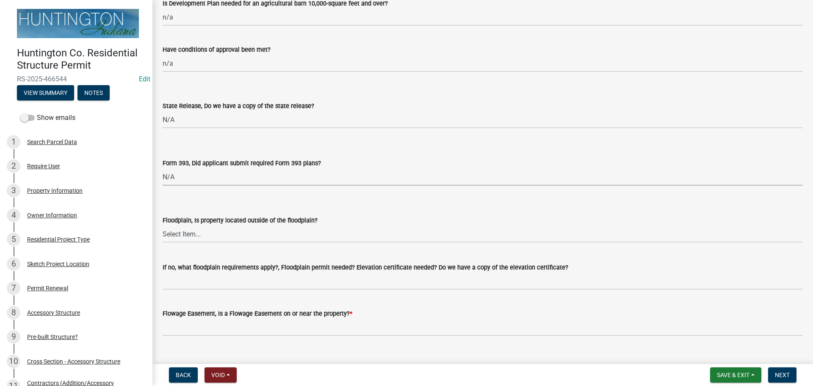
click at [163, 168] on select "Select Item... Yes No N/A" at bounding box center [483, 176] width 640 height 17
select select "220652cf-f23d-4527-9188-e71e6281c1f5"
drag, startPoint x: 178, startPoint y: 230, endPoint x: 178, endPoint y: 242, distance: 12.3
click at [178, 230] on select "Select Item... Yes No" at bounding box center [483, 233] width 640 height 17
click at [163, 225] on select "Select Item... Yes No" at bounding box center [483, 233] width 640 height 17
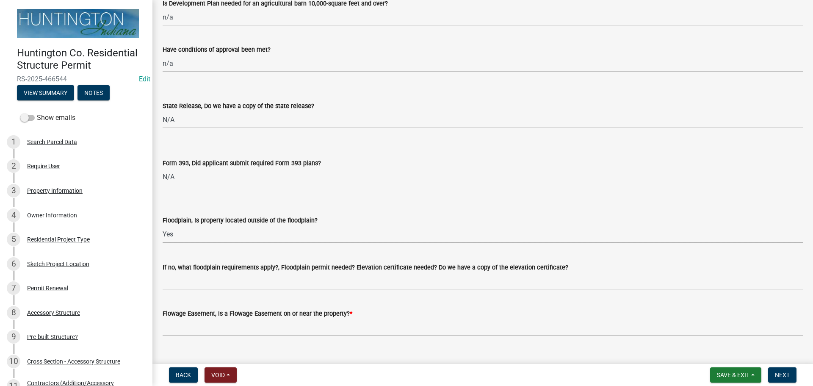
select select "5ad78b45-2880-474c-97ef-2440aa75ee84"
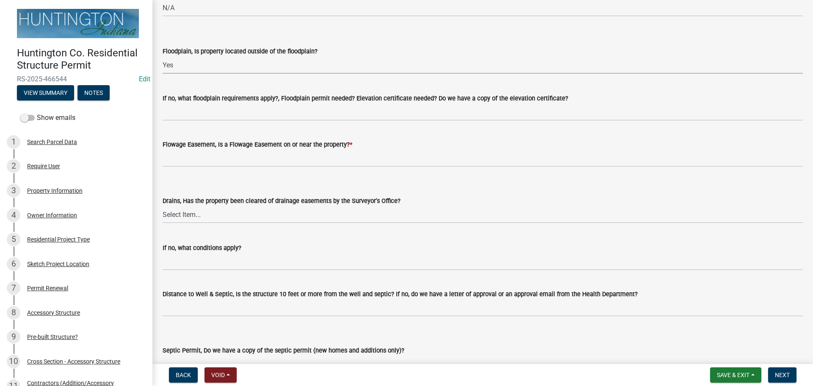
scroll to position [889, 0]
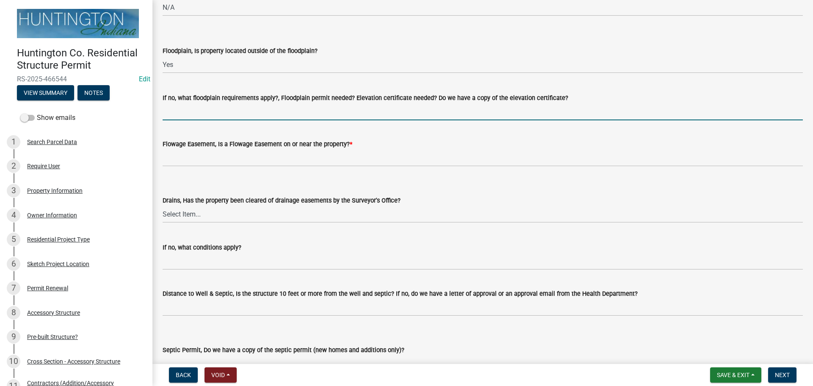
click at [185, 113] on input "If no, what floodplain requirements apply?, Floodplain permit needed? Elevation…" at bounding box center [483, 111] width 640 height 17
type input "n/a"
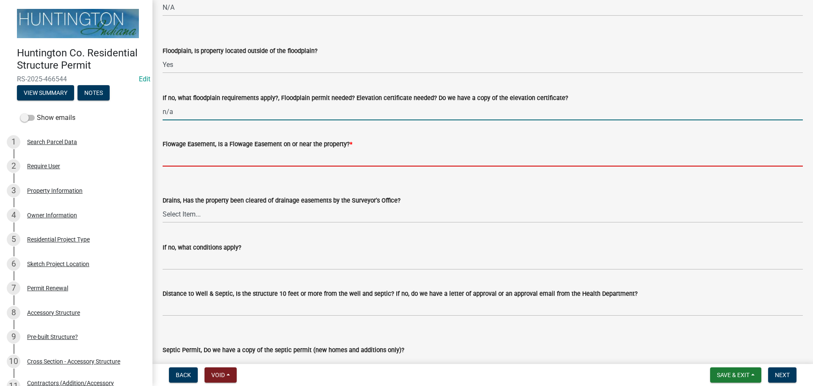
click at [195, 160] on input "Flowage Easement, Is a Flowage Easement on or near the property? *" at bounding box center [483, 157] width 640 height 17
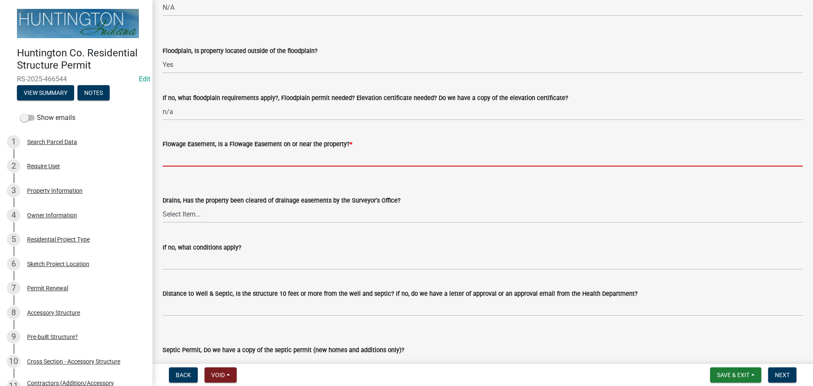
type input "no"
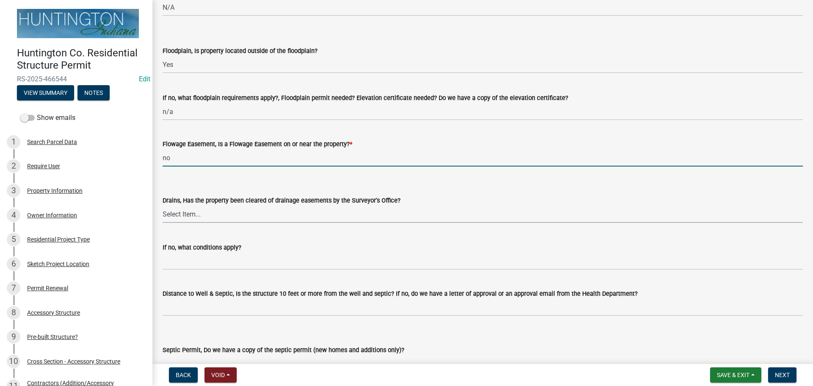
click at [187, 209] on select "Select Item... Yes No" at bounding box center [483, 213] width 640 height 17
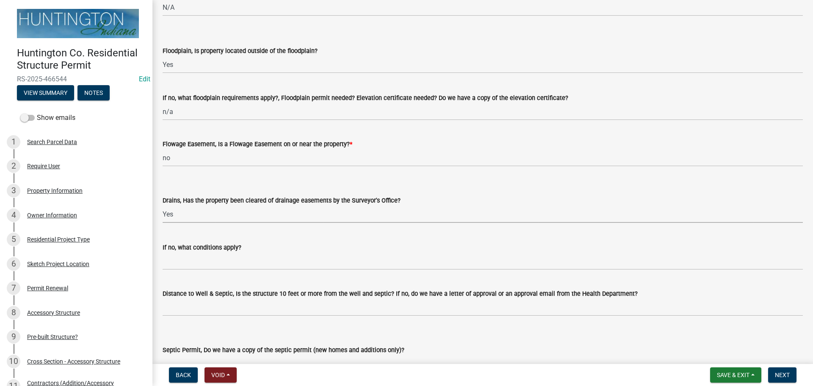
click at [163, 205] on select "Select Item... Yes No" at bounding box center [483, 213] width 640 height 17
select select "aa299abd-59e4-4841-82bd-632f03f187ef"
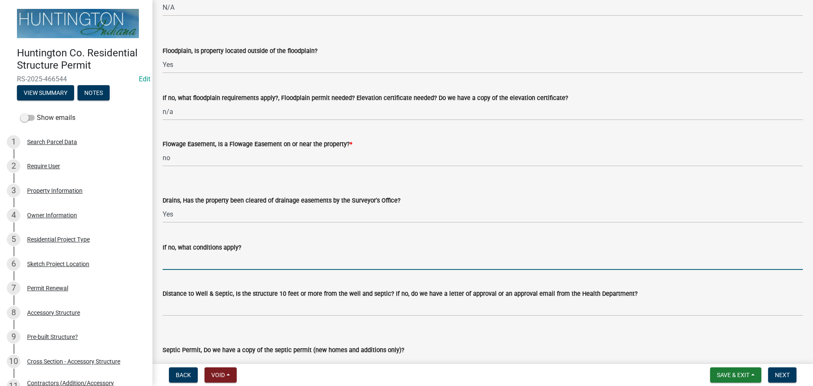
click at [181, 257] on input "If no, what conditions apply?" at bounding box center [483, 260] width 640 height 17
drag, startPoint x: 200, startPoint y: 255, endPoint x: 148, endPoint y: 252, distance: 52.2
click at [148, 252] on div "Huntington Co. Residential Structure Permit RS-2025-466544 Edit View Summary No…" at bounding box center [406, 193] width 813 height 386
type input "n/a"
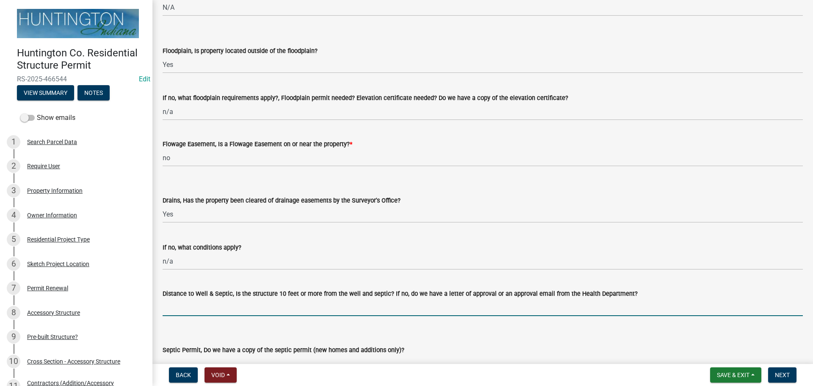
click at [174, 308] on input "Distance to Well & Septic, Is the structure 10 feet or more from the well and s…" at bounding box center [483, 306] width 640 height 17
type input "yes per applicant"
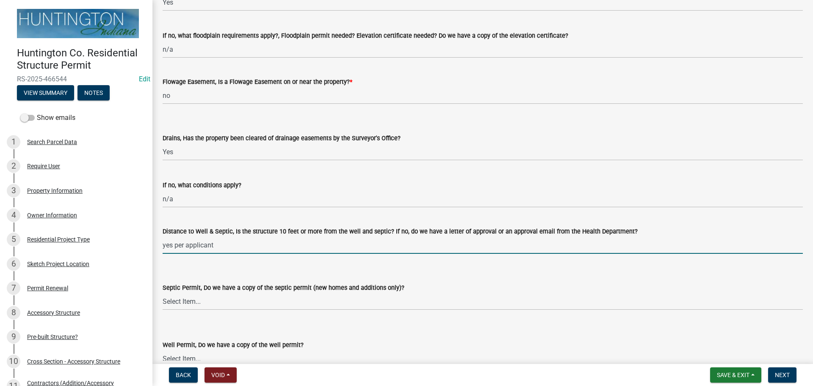
scroll to position [1058, 0]
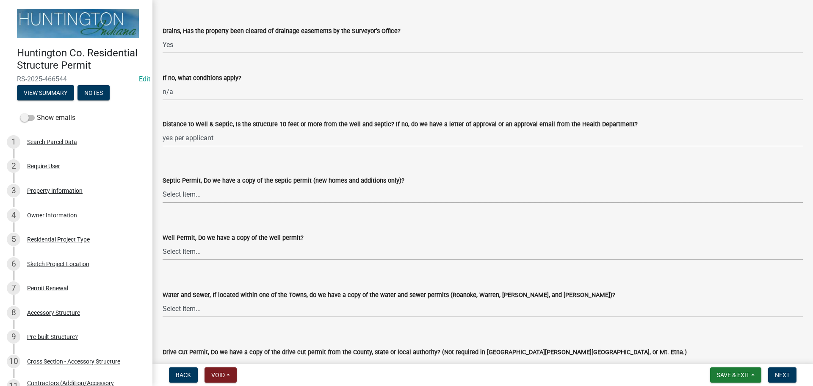
drag, startPoint x: 175, startPoint y: 192, endPoint x: 177, endPoint y: 202, distance: 10.4
click at [175, 192] on select "Select Item... Yes No N/A" at bounding box center [483, 193] width 640 height 17
click at [163, 185] on select "Select Item... Yes No N/A" at bounding box center [483, 193] width 640 height 17
select select "9e915027-22d8-4398-b0f5-e3cf97d893e0"
click at [179, 248] on select "Select Item... Yes No N/A" at bounding box center [483, 251] width 640 height 17
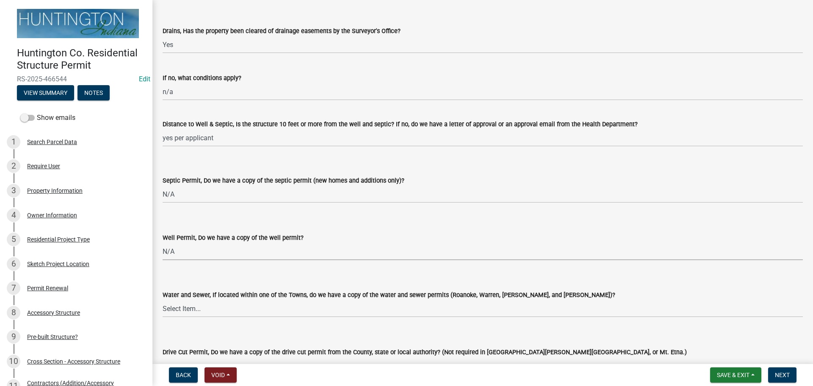
click at [163, 243] on select "Select Item... Yes No N/A" at bounding box center [483, 251] width 640 height 17
select select "2c91b07e-37d9-4ec5-b504-47058404e578"
click at [185, 313] on select "Select Item... Yes No N/A" at bounding box center [483, 308] width 640 height 17
click at [163, 300] on select "Select Item... Yes No N/A" at bounding box center [483, 308] width 640 height 17
select select "d6bfa9ee-3bd9-4f2b-bea1-0bf2a35e48f8"
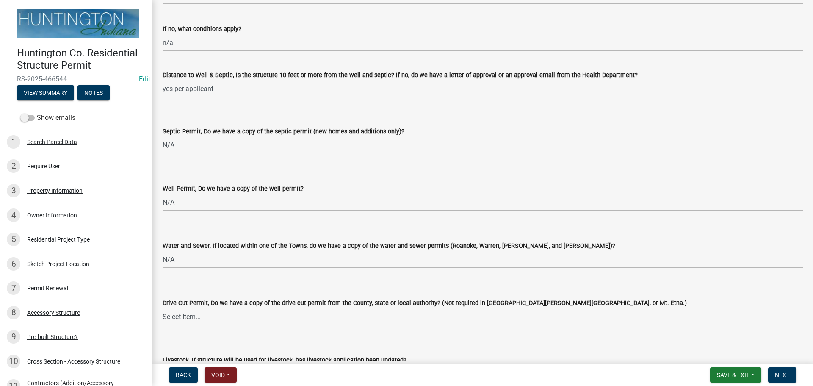
scroll to position [1270, 0]
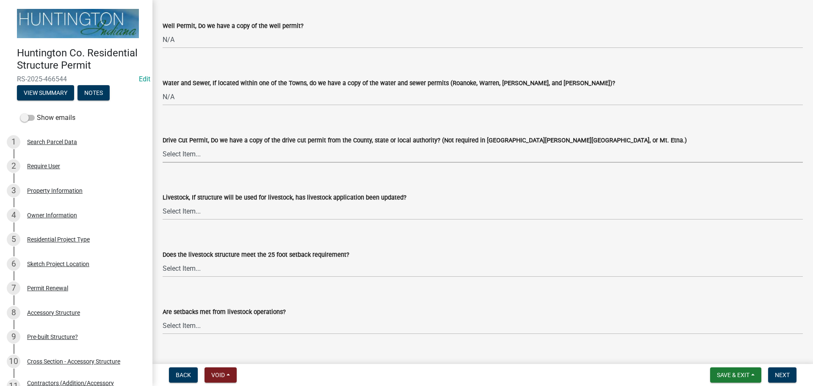
drag, startPoint x: 181, startPoint y: 156, endPoint x: 183, endPoint y: 162, distance: 6.6
click at [181, 156] on select "Select Item... Yes No N/A" at bounding box center [483, 153] width 640 height 17
click at [163, 145] on select "Select Item... Yes No N/A" at bounding box center [483, 153] width 640 height 17
select select "e1967740-c41b-4de5-b294-b9bc371f9c7c"
click at [181, 209] on select "Select Item... Yes No N/A" at bounding box center [483, 210] width 640 height 17
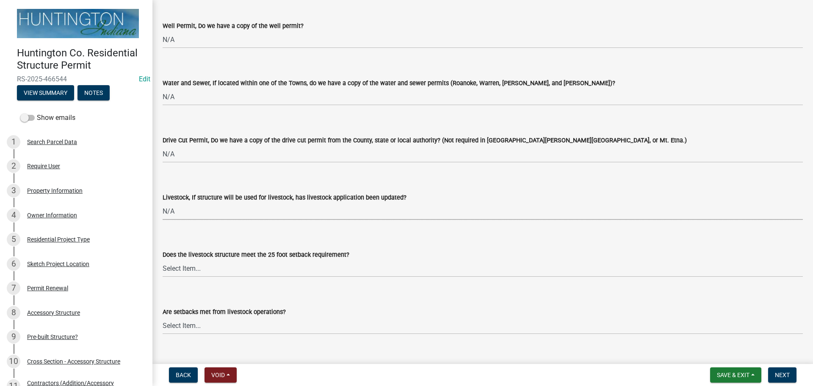
click at [163, 202] on select "Select Item... Yes No N/A" at bounding box center [483, 210] width 640 height 17
select select "4095ee07-1040-41d6-85c6-c6be8bf6c85e"
click at [178, 275] on select "Select Item... Yes No N/A" at bounding box center [483, 267] width 640 height 17
click at [163, 259] on select "Select Item... Yes No N/A" at bounding box center [483, 267] width 640 height 17
select select "87343147-211b-4763-93bb-8b2ee6155afc"
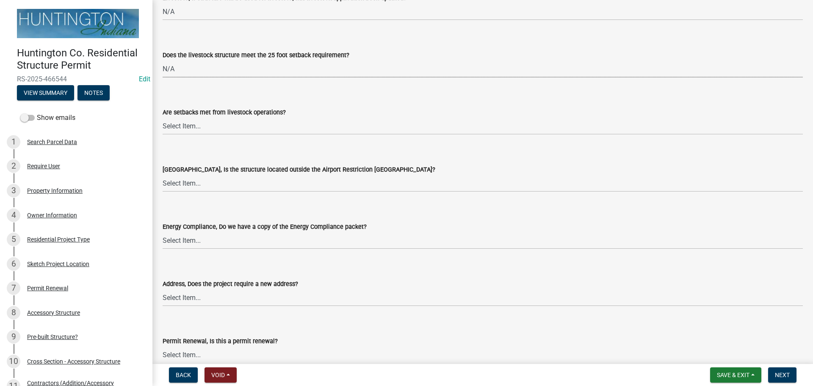
scroll to position [1481, 0]
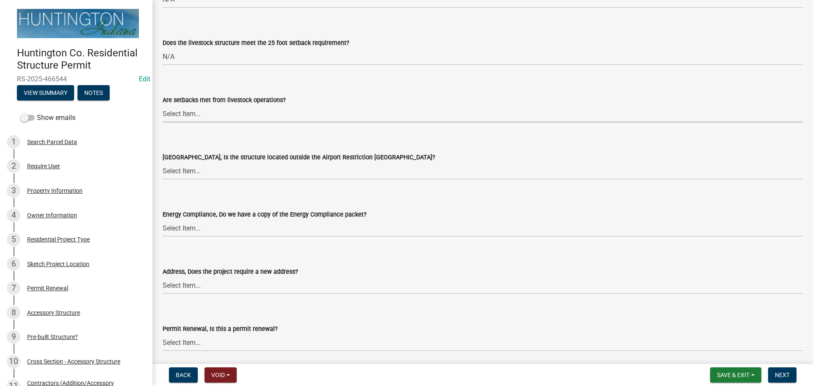
click at [182, 106] on select "Select Item... Yes No" at bounding box center [483, 113] width 640 height 17
click at [163, 105] on select "Select Item... Yes No" at bounding box center [483, 113] width 640 height 17
select select "a533f136-47b9-4377-857f-add42c7a7ee1"
drag, startPoint x: 181, startPoint y: 173, endPoint x: 182, endPoint y: 178, distance: 4.7
click at [181, 173] on select "Select Item... Yes No" at bounding box center [483, 170] width 640 height 17
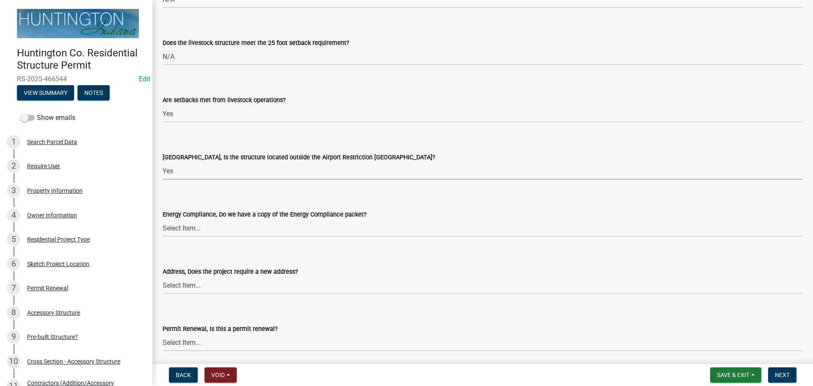
click at [163, 162] on select "Select Item... Yes No" at bounding box center [483, 170] width 640 height 17
select select "3c66432b-8bb8-4124-90df-d6035d4b372c"
click at [178, 234] on select "Select Item... Yes No N/A" at bounding box center [483, 227] width 640 height 17
click at [163, 219] on select "Select Item... Yes No N/A" at bounding box center [483, 227] width 640 height 17
select select "eefb9dc7-f8b2-40a4-9773-3ac47aeffb04"
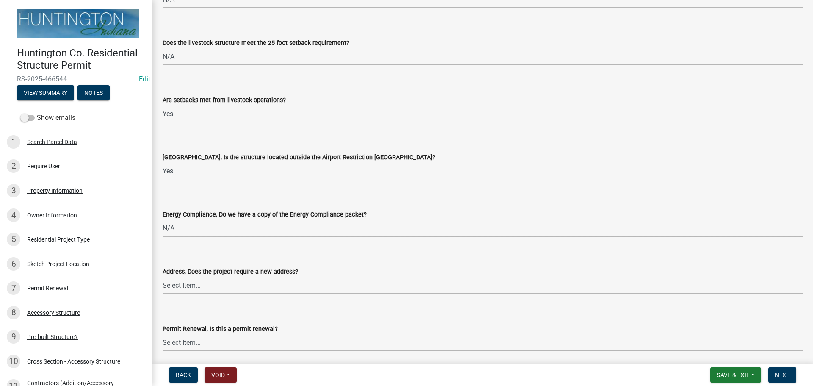
click at [174, 288] on select "Select Item... Yes No" at bounding box center [483, 284] width 640 height 17
click at [163, 276] on select "Select Item... Yes No" at bounding box center [483, 284] width 640 height 17
select select "dab9127f-4f14-4b54-93cb-019292fe7c15"
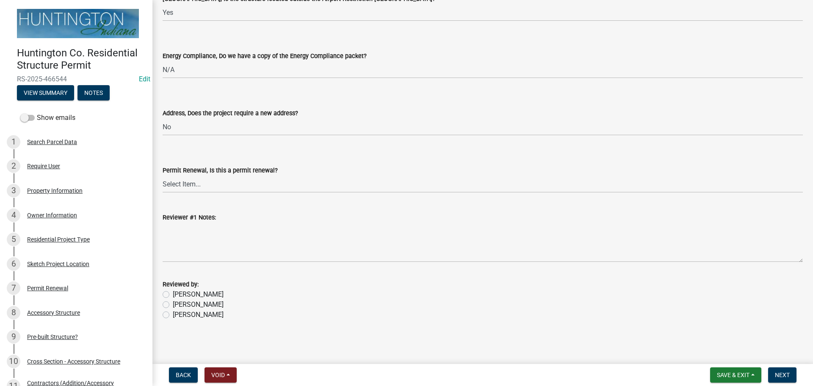
click at [173, 306] on label "[PERSON_NAME]" at bounding box center [198, 304] width 51 height 10
click at [173, 305] on input "[PERSON_NAME]" at bounding box center [176, 302] width 6 height 6
radio input "true"
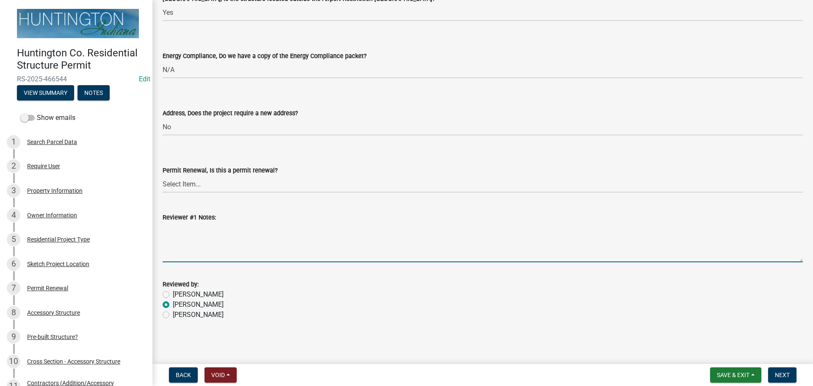
click at [175, 249] on textarea "Reviewer #1 Notes:" at bounding box center [483, 242] width 640 height 40
type textarea "Electrical is a separate permit."
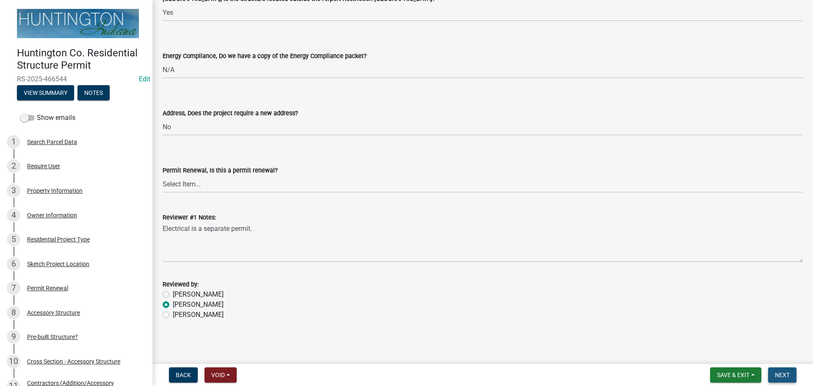
click at [783, 372] on span "Next" at bounding box center [782, 374] width 15 height 7
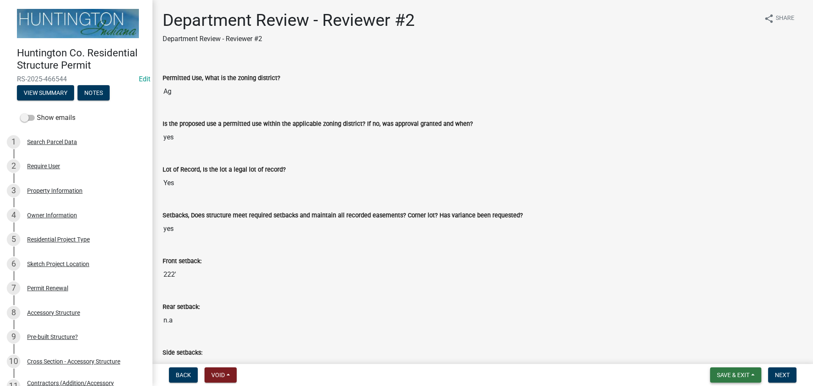
click at [744, 369] on button "Save & Exit" at bounding box center [735, 374] width 51 height 15
click at [736, 350] on button "Save & Exit" at bounding box center [727, 352] width 68 height 20
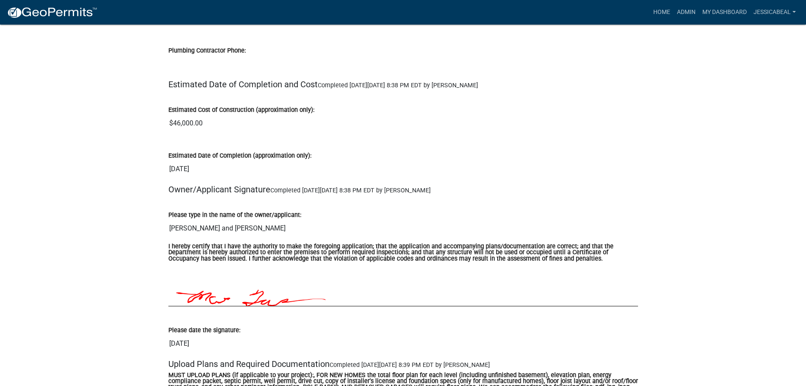
scroll to position [3555, 0]
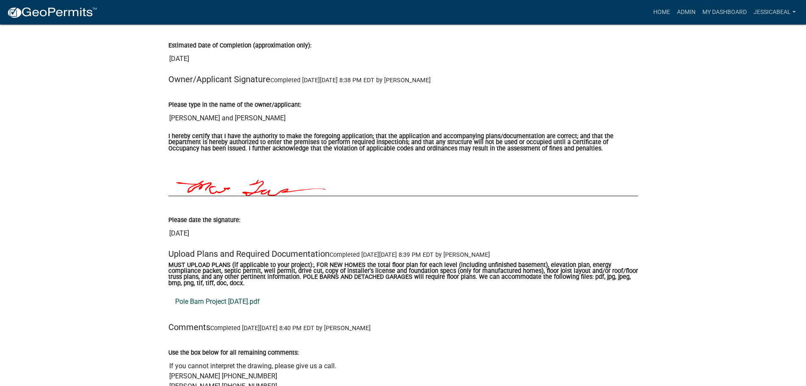
click at [246, 303] on link "Pole Barn Project 10-12-2025.pdf" at bounding box center [403, 301] width 470 height 20
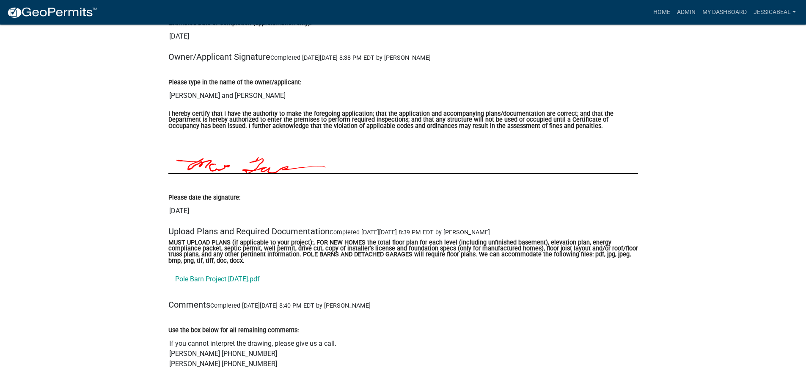
scroll to position [3598, 0]
